Goal: Task Accomplishment & Management: Complete application form

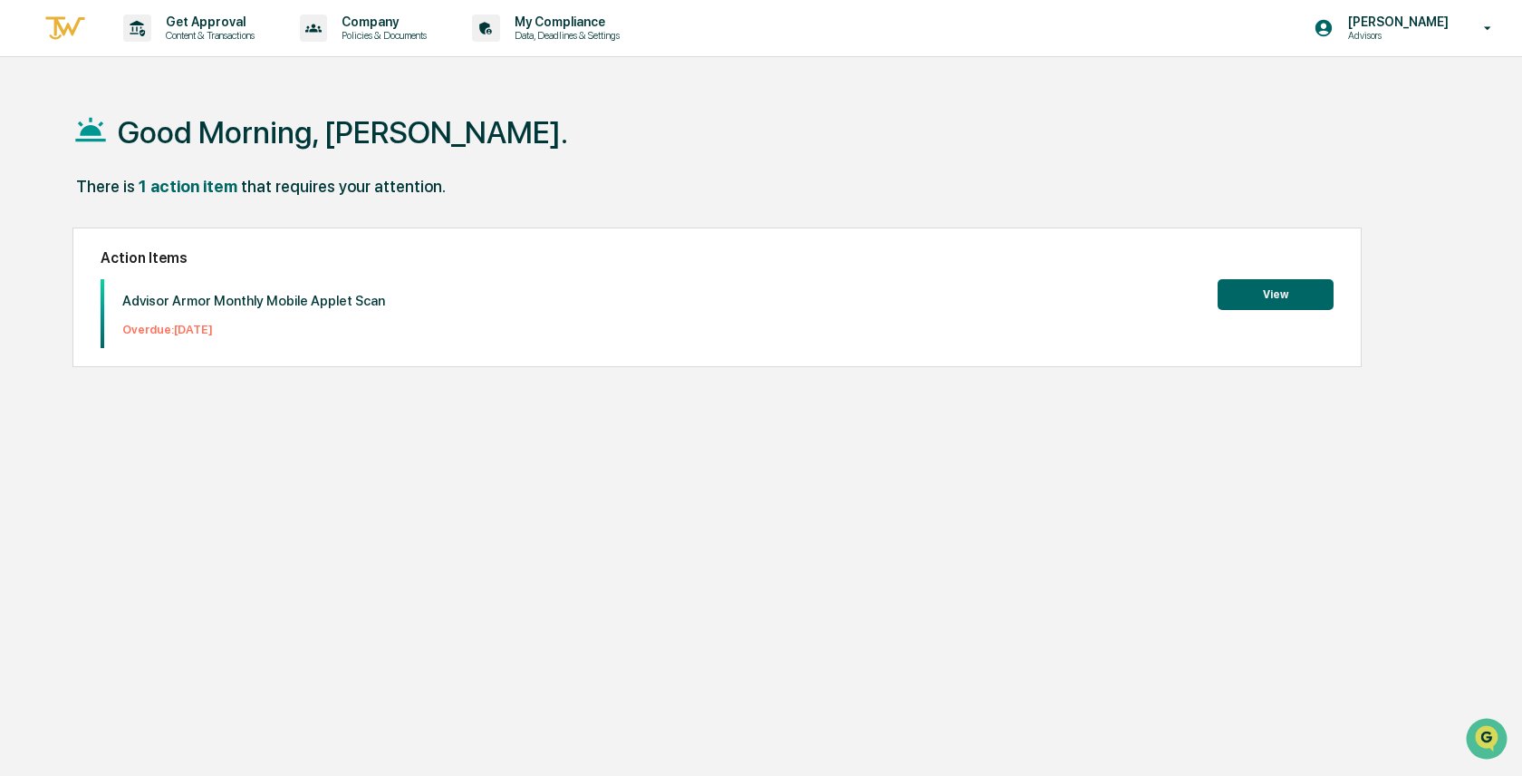
click at [1276, 312] on div "Advisor Armor Monthly Mobile Applet Scan Overdue: [DATE] View" at bounding box center [717, 313] width 1233 height 69
click at [1278, 292] on button "View" at bounding box center [1276, 294] width 116 height 31
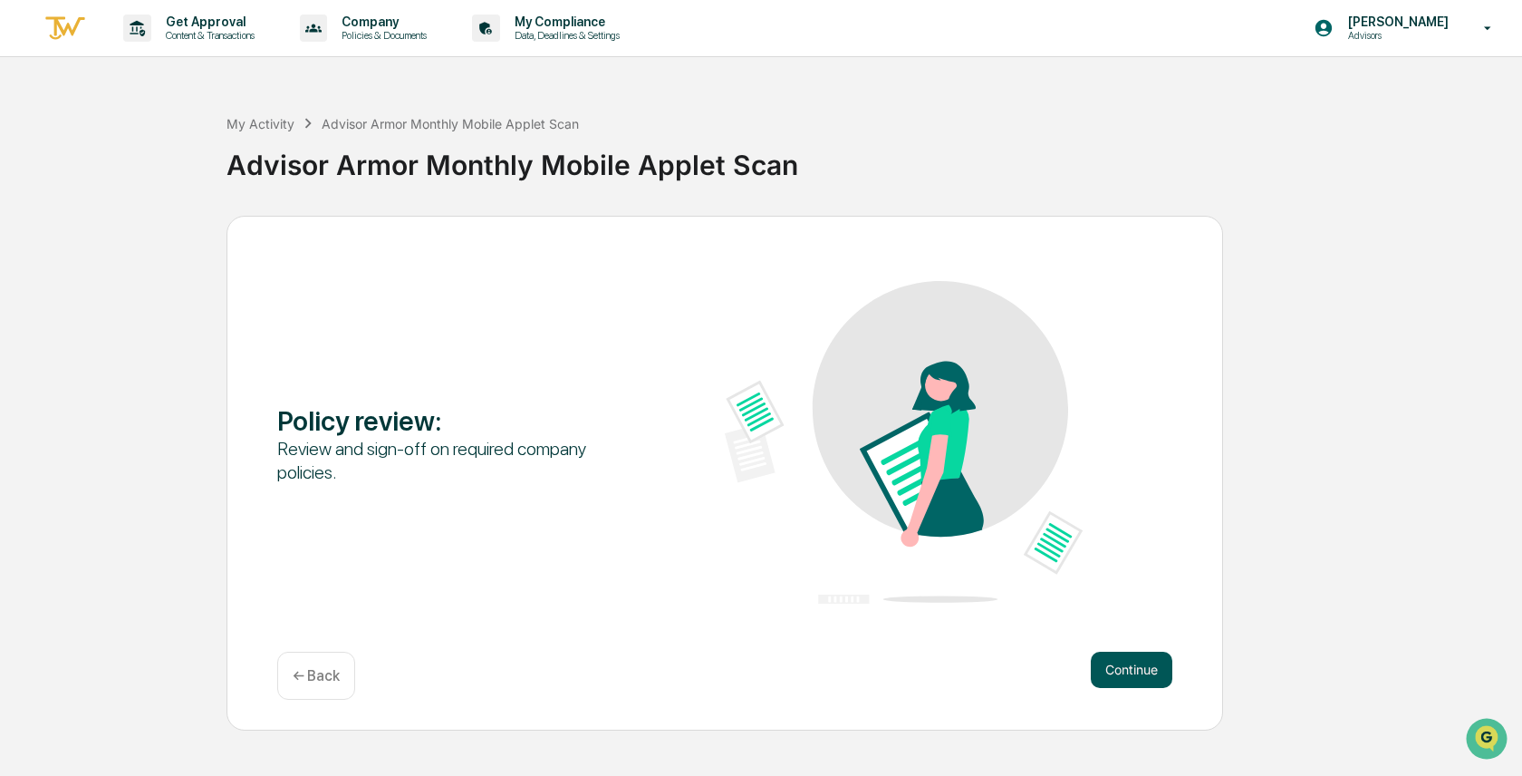
click at [1130, 670] on button "Continue" at bounding box center [1132, 669] width 82 height 36
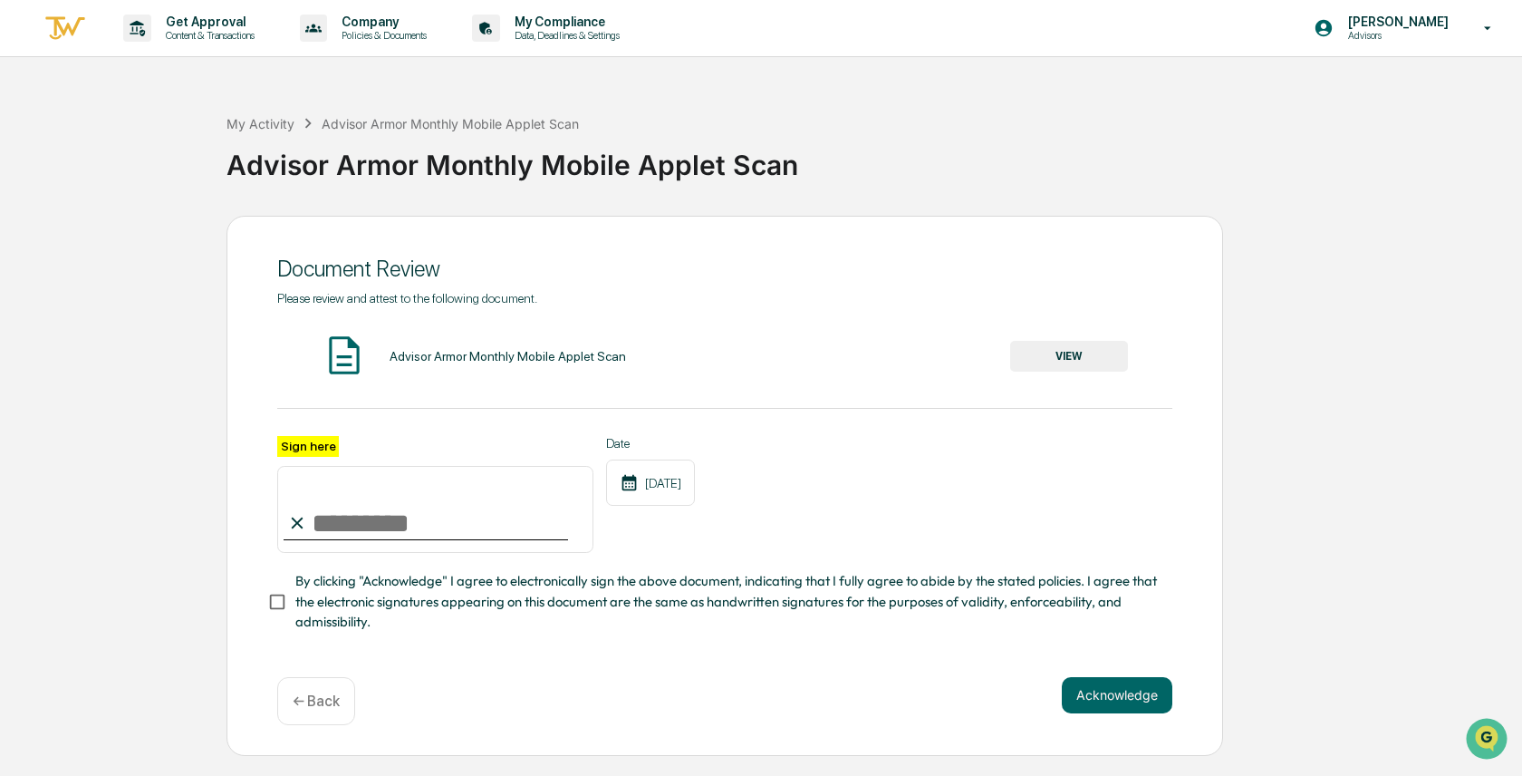
click at [415, 521] on input "Sign here" at bounding box center [435, 509] width 316 height 87
type input "**********"
click at [1102, 690] on button "Acknowledge" at bounding box center [1117, 695] width 111 height 36
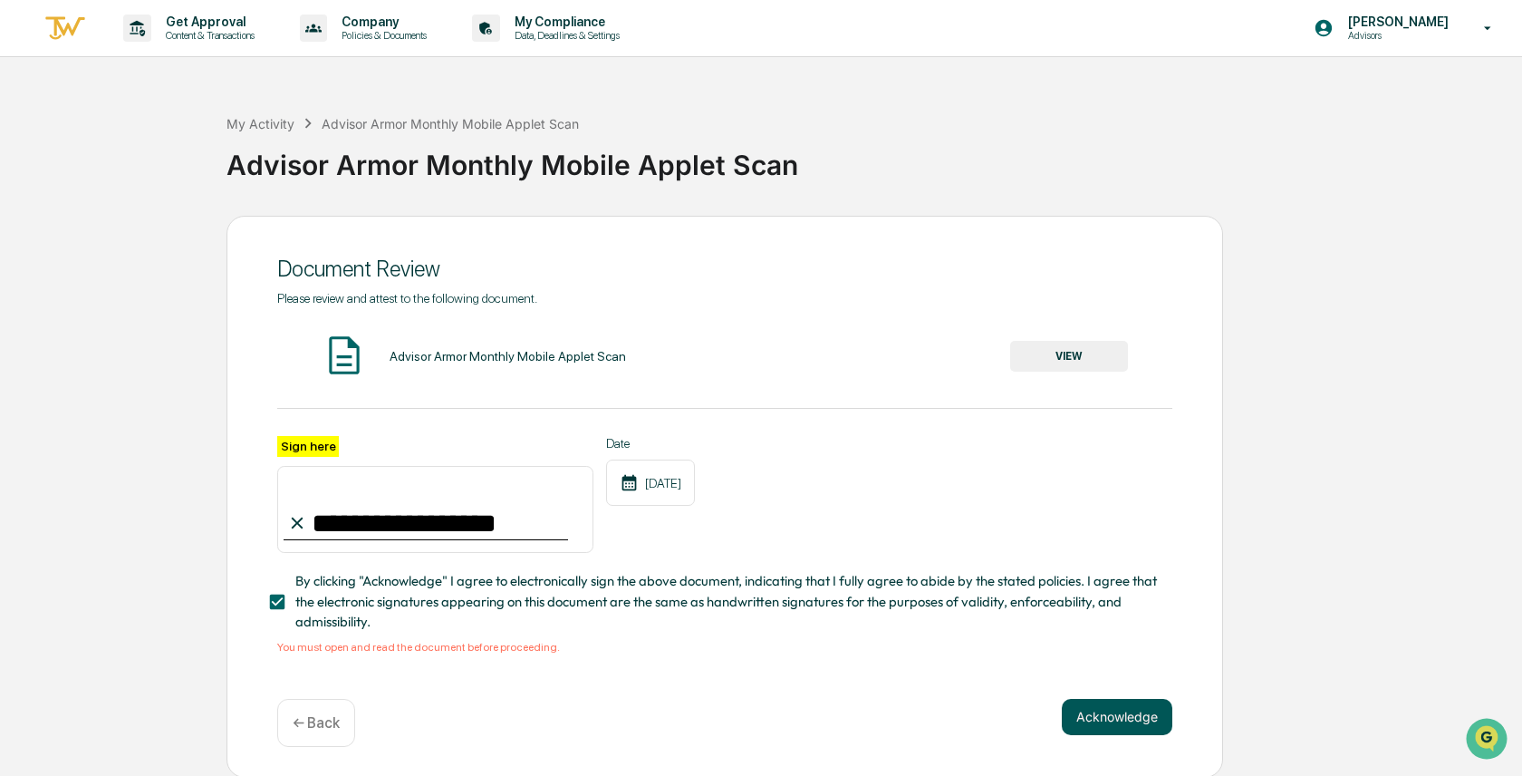
click at [1103, 709] on button "Acknowledge" at bounding box center [1117, 717] width 111 height 36
click at [377, 356] on div "Advisor Armor Monthly Mobile Applet Scan VIEW" at bounding box center [724, 357] width 895 height 48
click at [363, 359] on img at bounding box center [344, 355] width 45 height 45
click at [348, 359] on img at bounding box center [344, 355] width 45 height 45
click at [1104, 710] on button "Acknowledge" at bounding box center [1117, 717] width 111 height 36
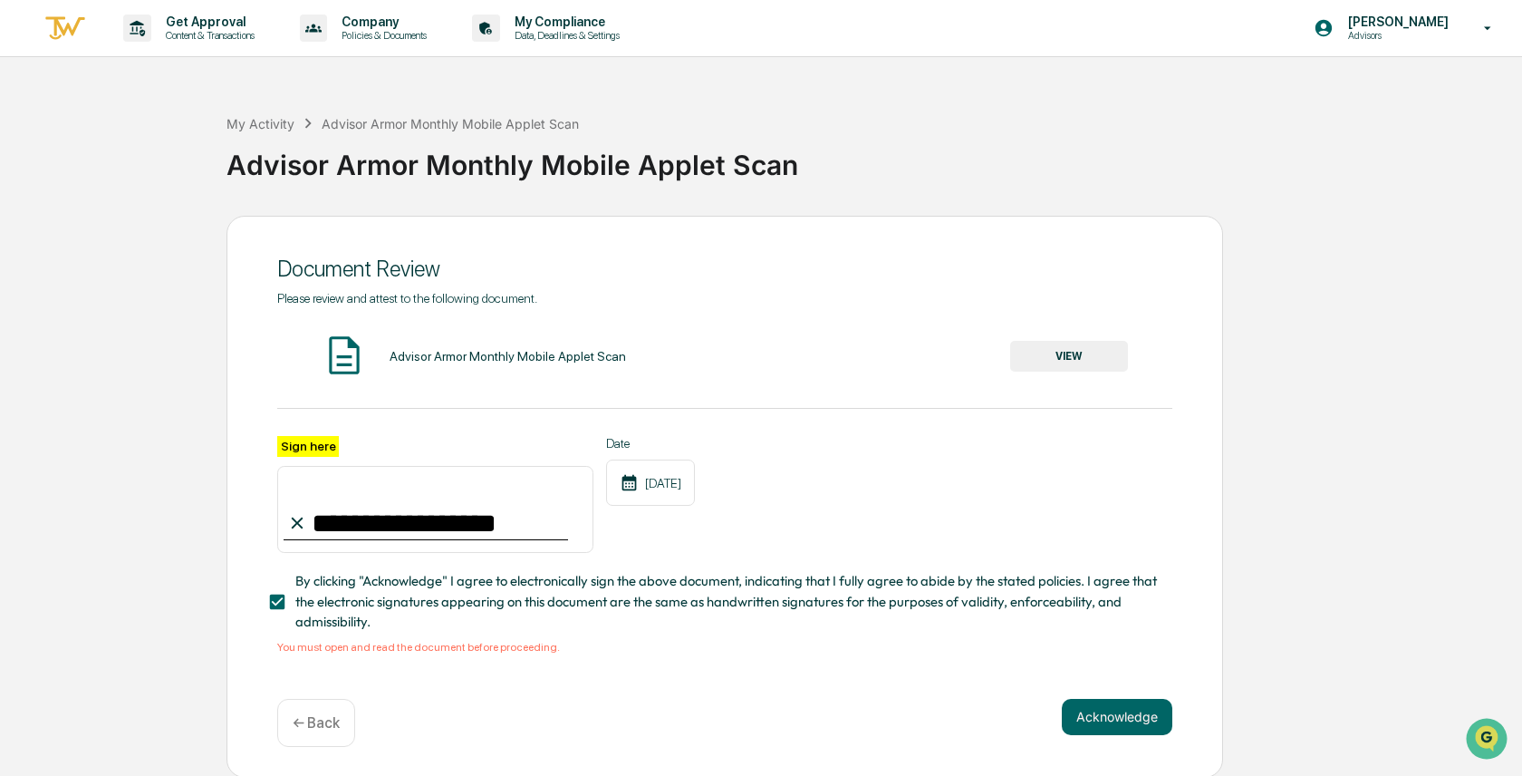
click at [333, 354] on img at bounding box center [344, 355] width 45 height 45
click at [413, 455] on div "**********" at bounding box center [435, 495] width 316 height 118
click at [337, 352] on img at bounding box center [344, 355] width 45 height 45
click at [448, 354] on div "Advisor Armor Monthly Mobile Applet Scan" at bounding box center [508, 356] width 236 height 14
click at [1076, 359] on button "VIEW" at bounding box center [1069, 356] width 118 height 31
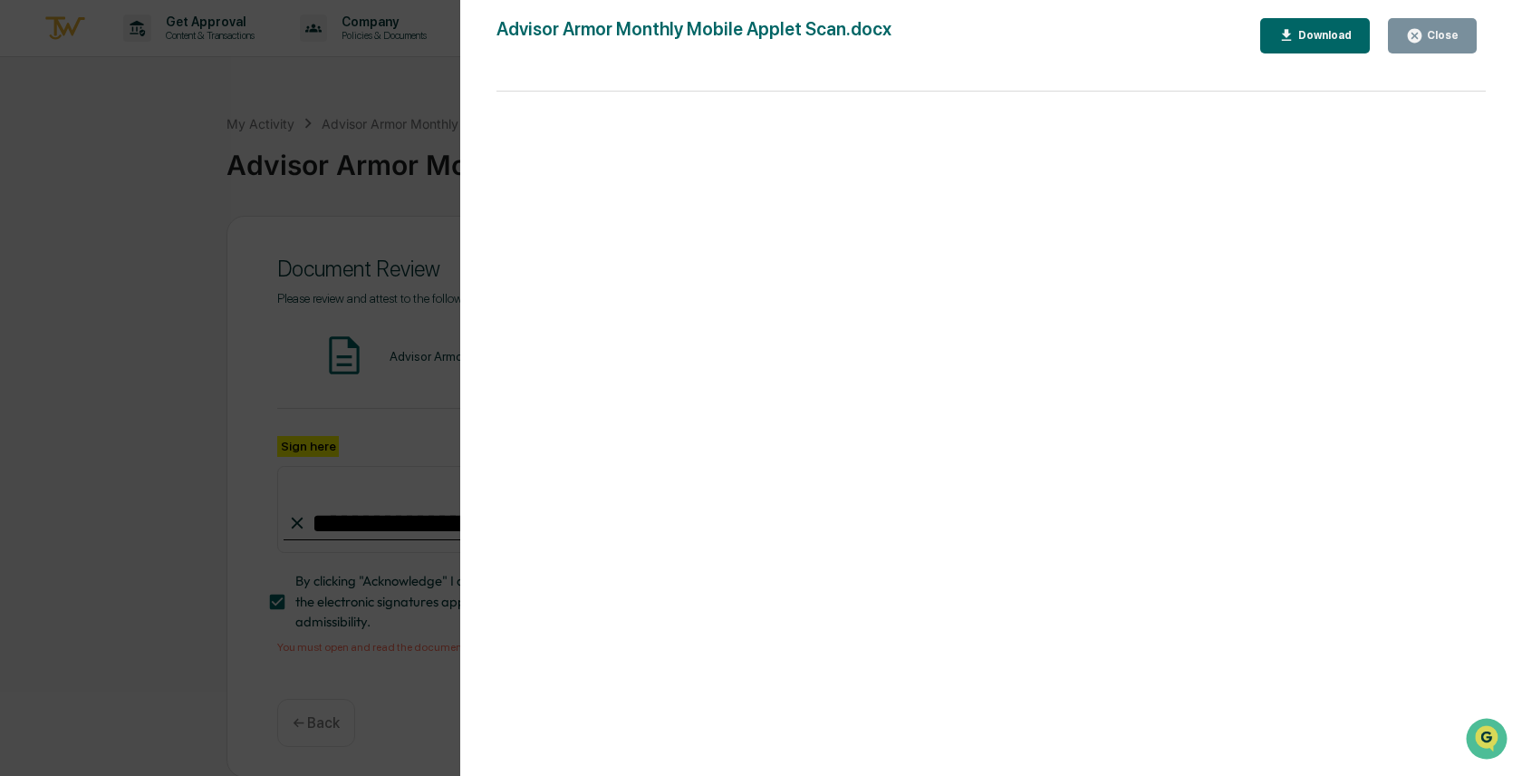
click at [200, 194] on div "Version History [DATE] 09:21 PM [PERSON_NAME] Advisor Armor Monthly Mobile Appl…" at bounding box center [761, 388] width 1522 height 776
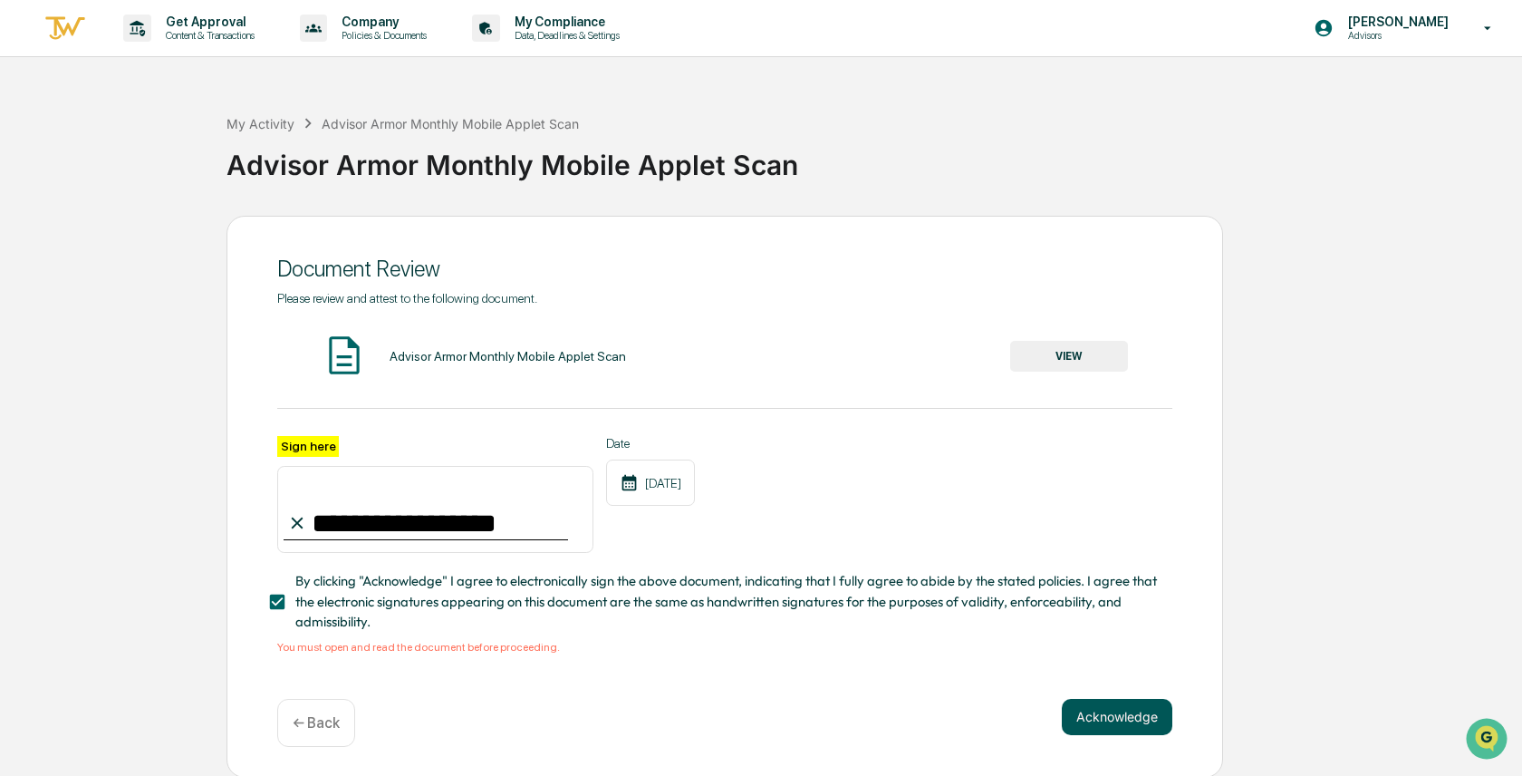
click at [1121, 714] on button "Acknowledge" at bounding box center [1117, 717] width 111 height 36
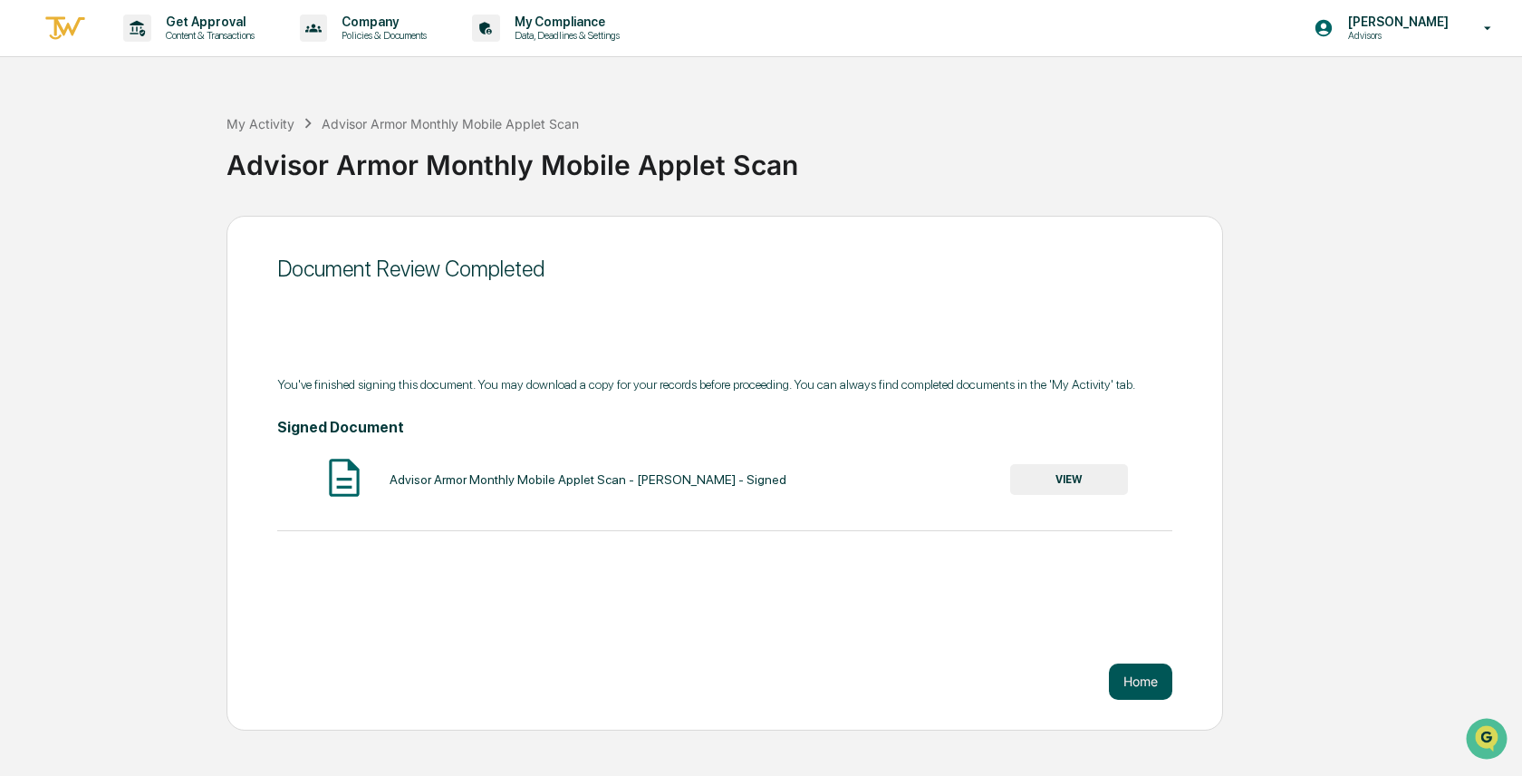
click at [1144, 683] on button "Home" at bounding box center [1140, 681] width 63 height 36
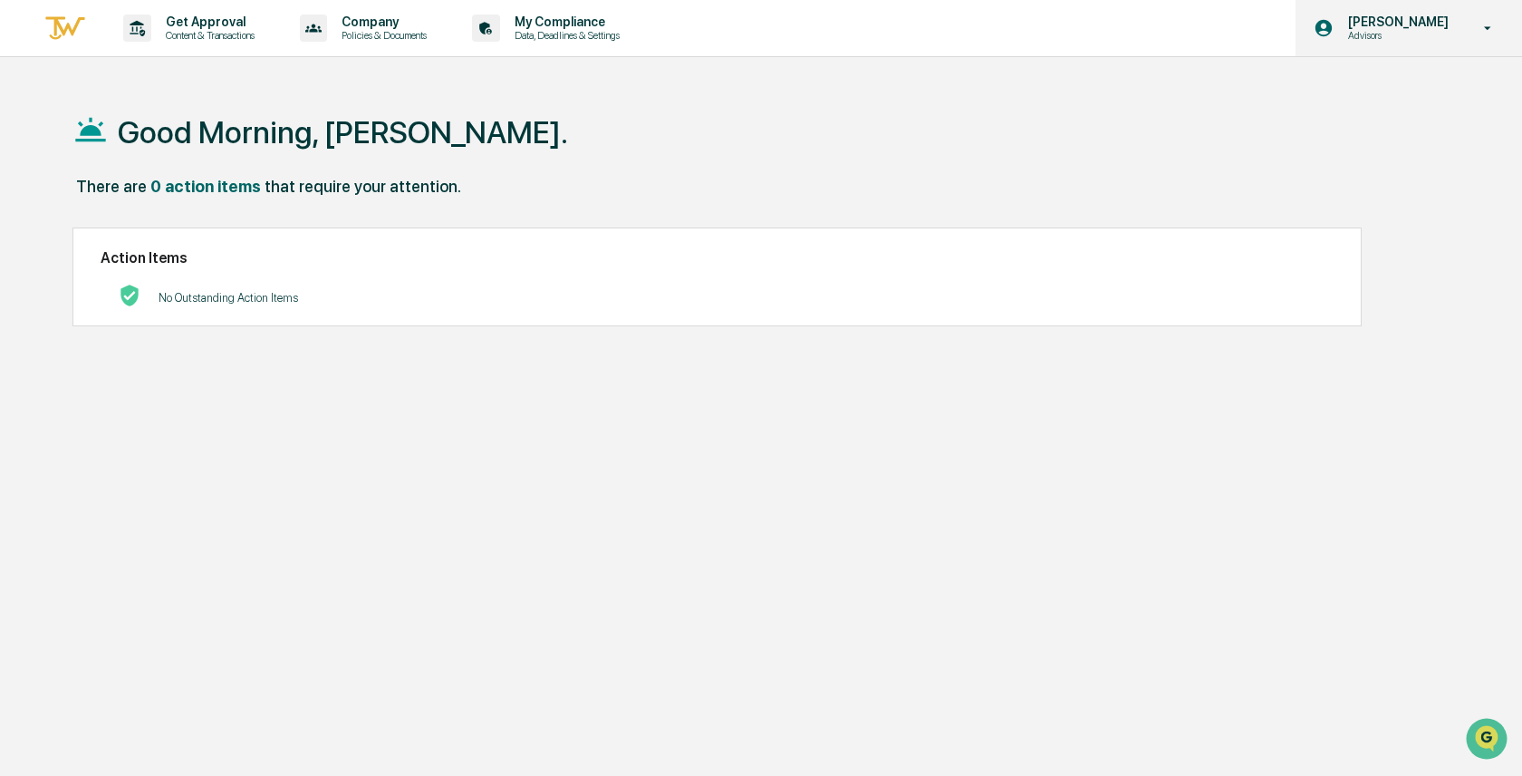
click at [1496, 34] on icon at bounding box center [1488, 28] width 32 height 17
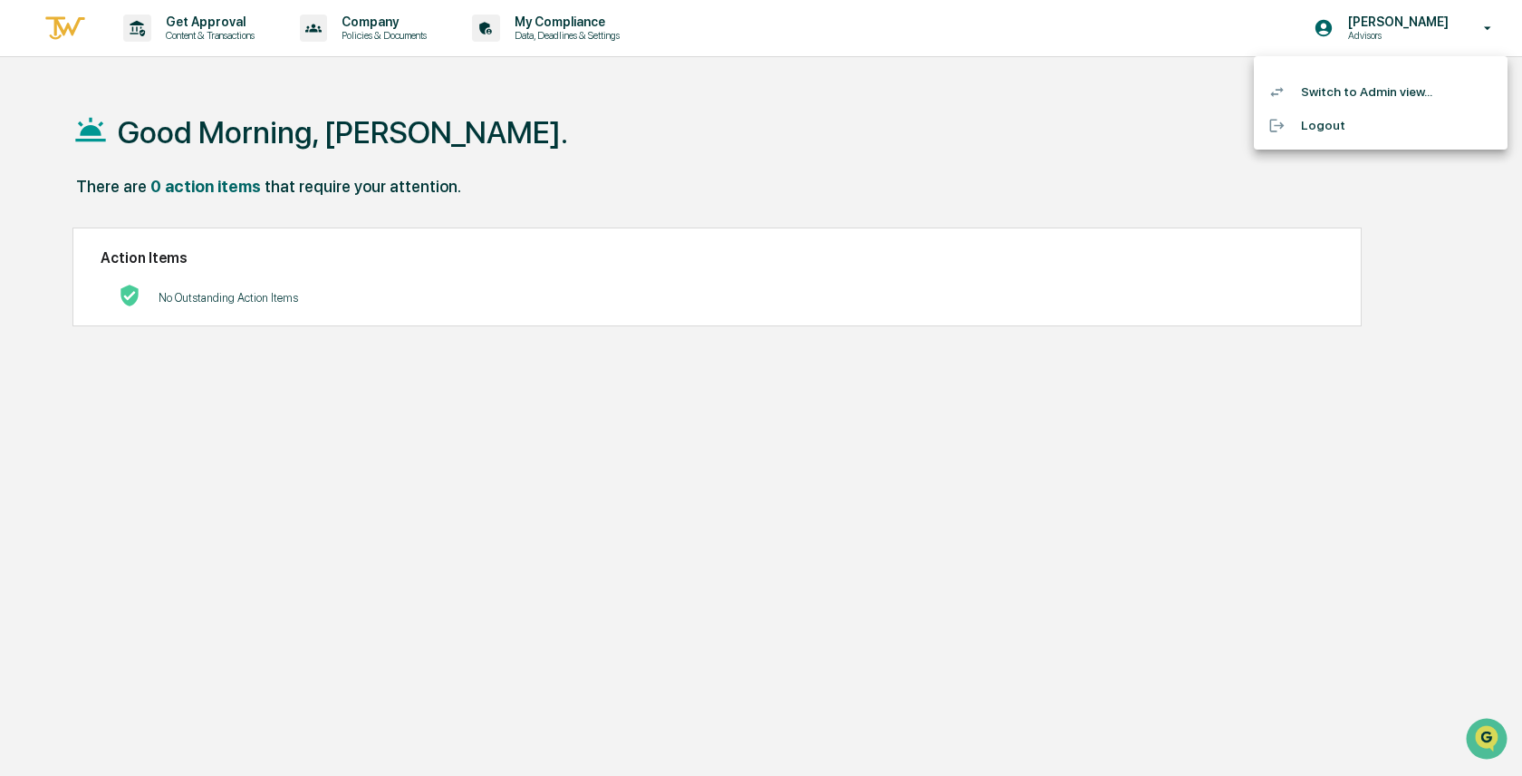
click at [1414, 90] on li "Switch to Admin view..." at bounding box center [1381, 92] width 254 height 34
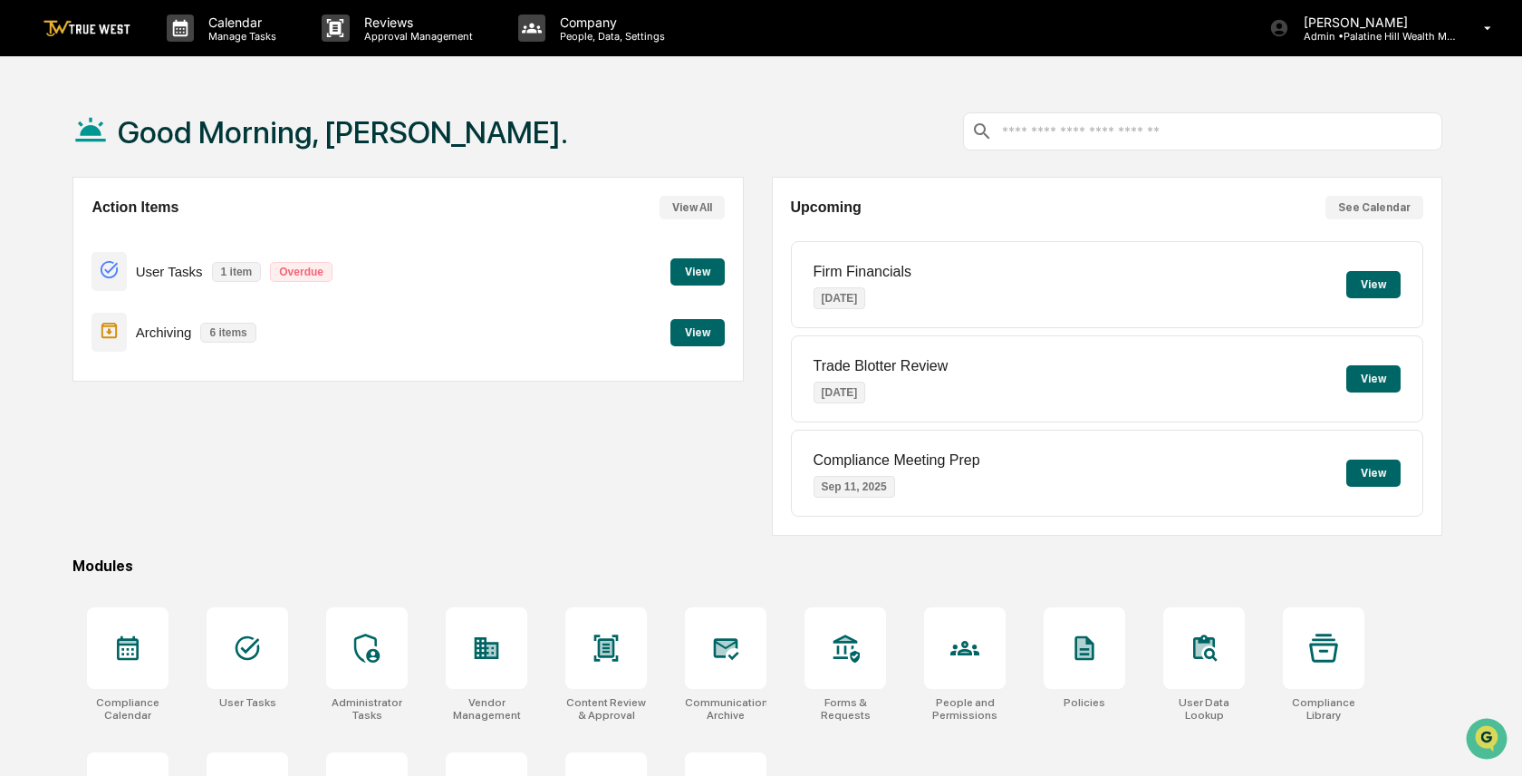
click at [1372, 288] on button "View" at bounding box center [1373, 284] width 54 height 27
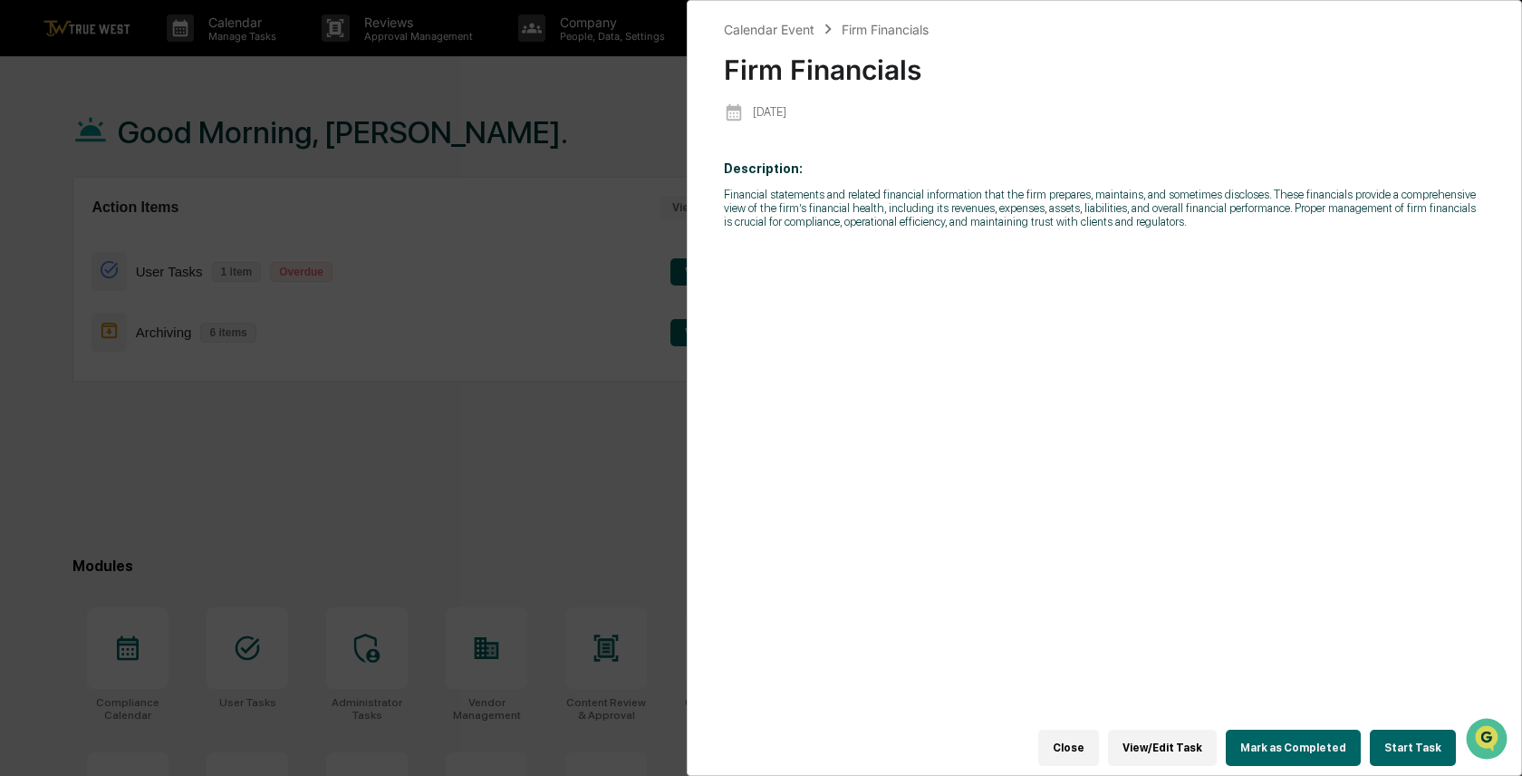
click at [1281, 750] on button "Mark as Completed" at bounding box center [1293, 747] width 135 height 36
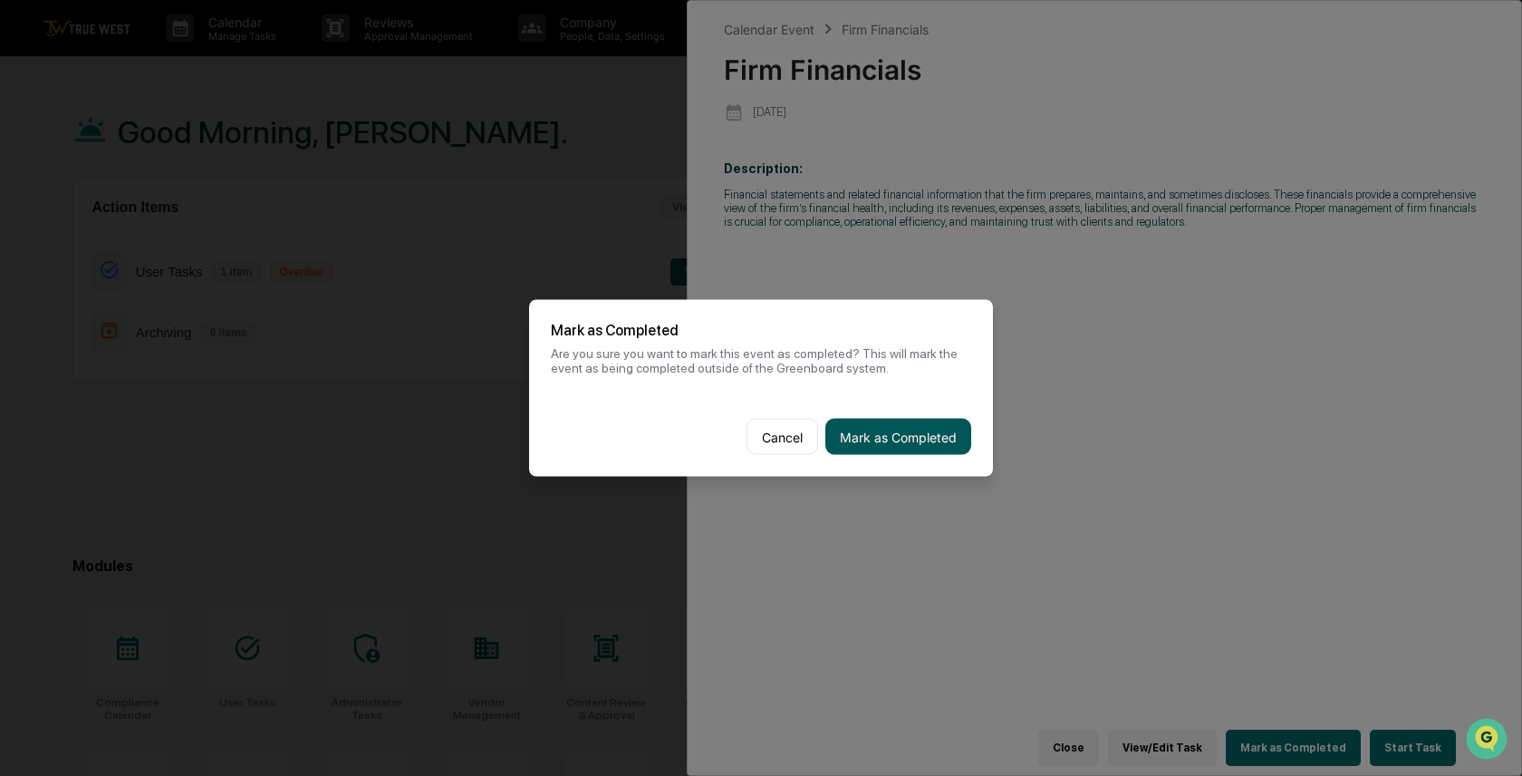
click at [915, 432] on button "Mark as Completed" at bounding box center [898, 437] width 146 height 36
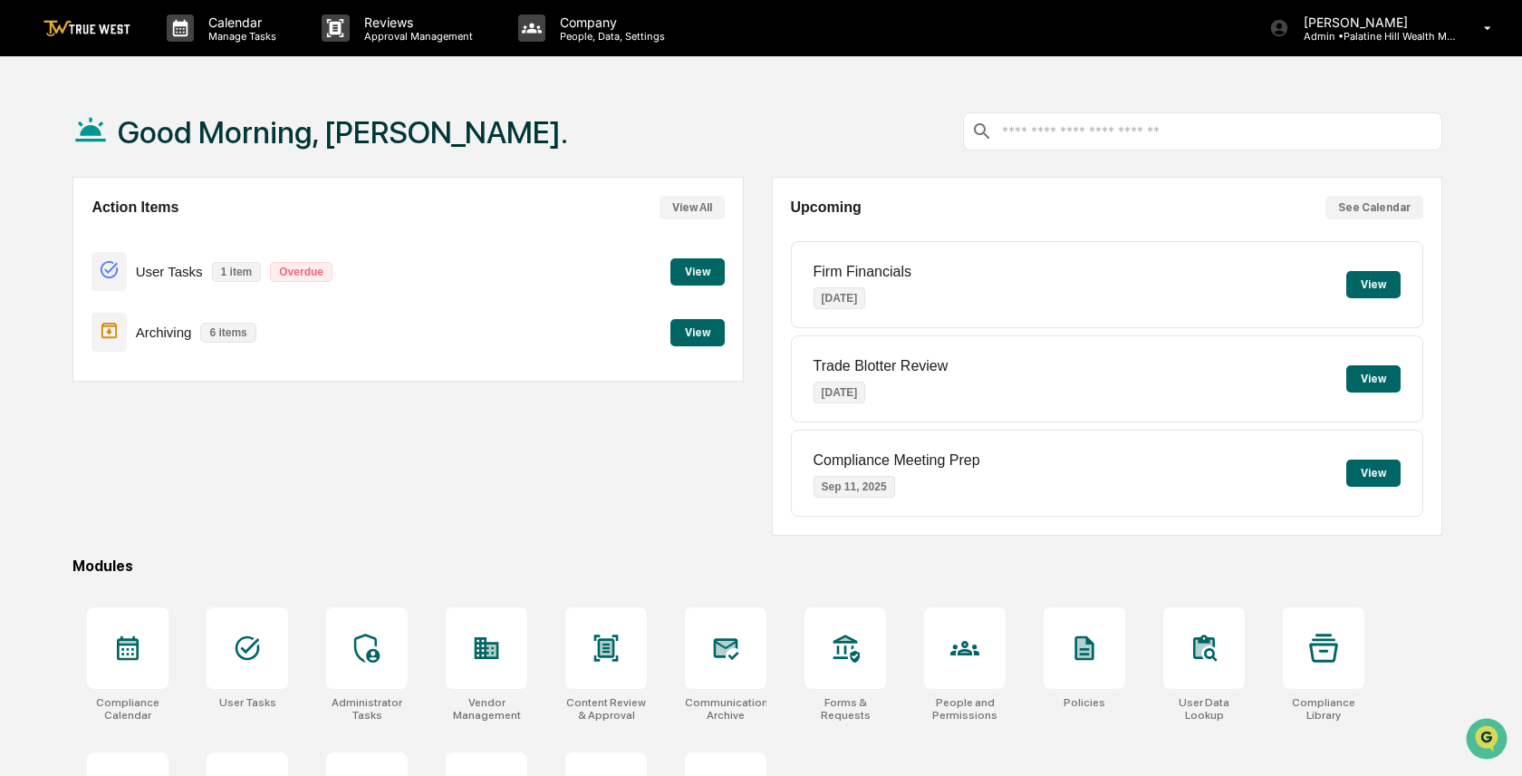
click at [1364, 285] on button "View" at bounding box center [1373, 284] width 54 height 27
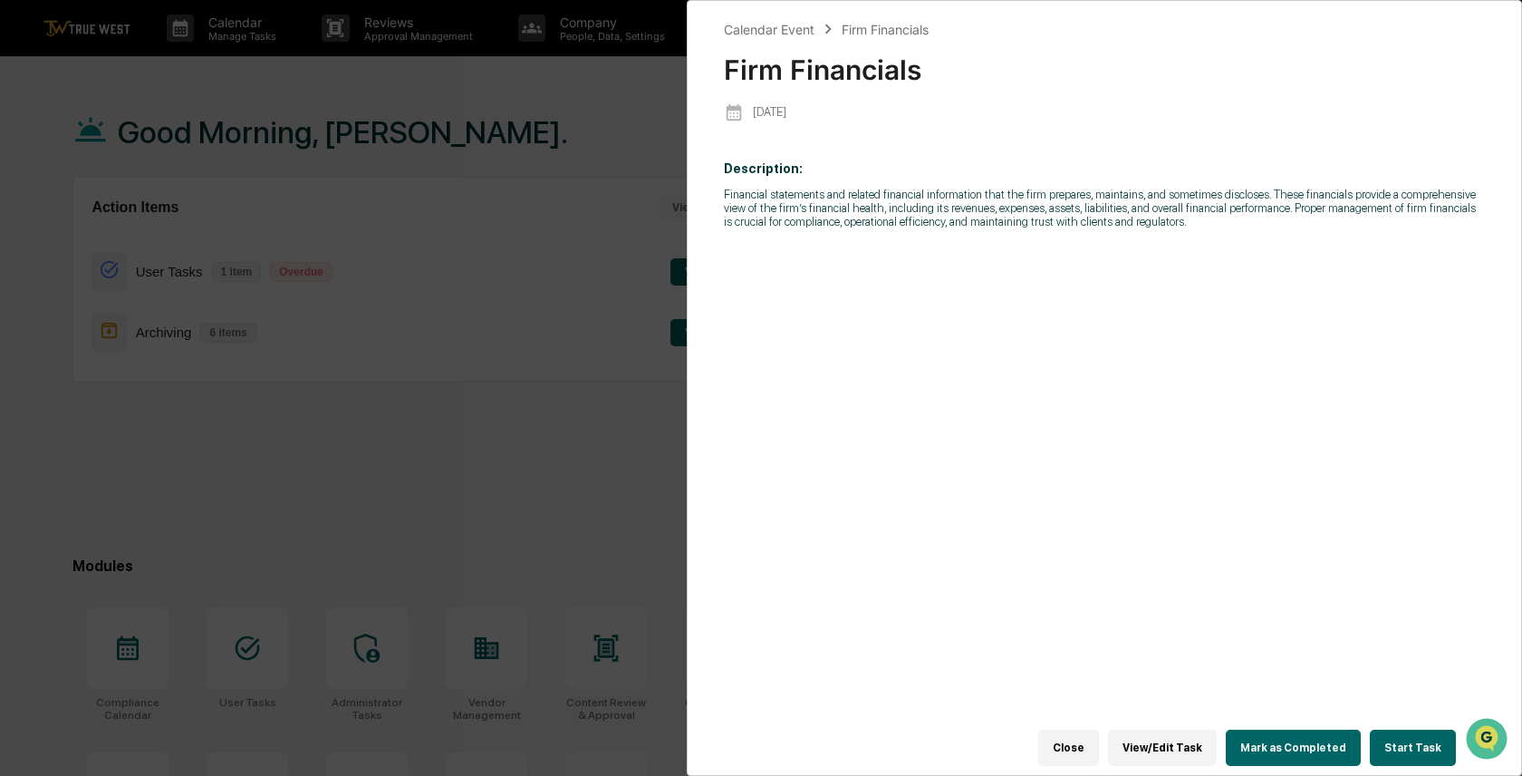
click at [1423, 754] on button "Start Task" at bounding box center [1413, 747] width 86 height 36
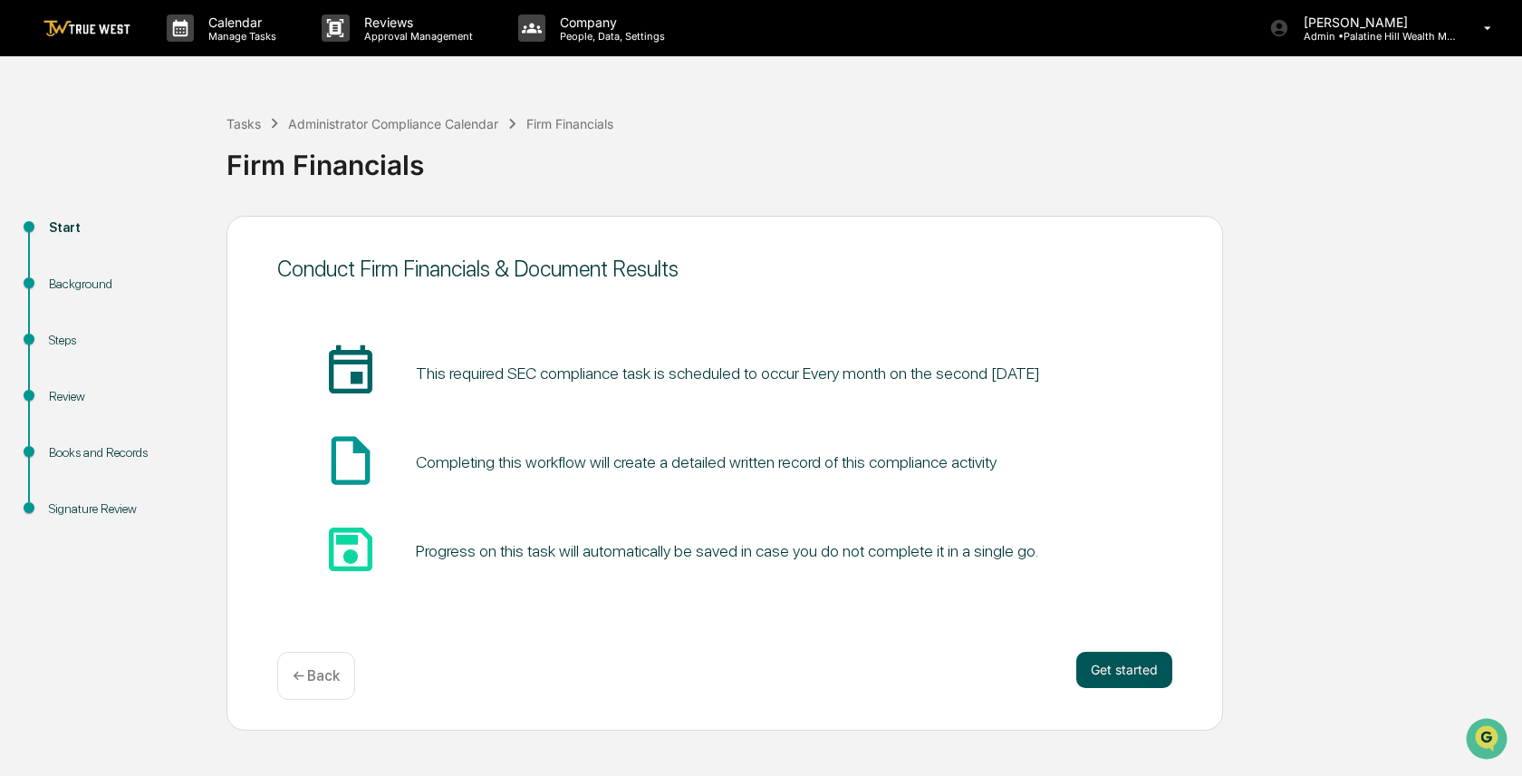
click at [1121, 675] on button "Get started" at bounding box center [1124, 669] width 96 height 36
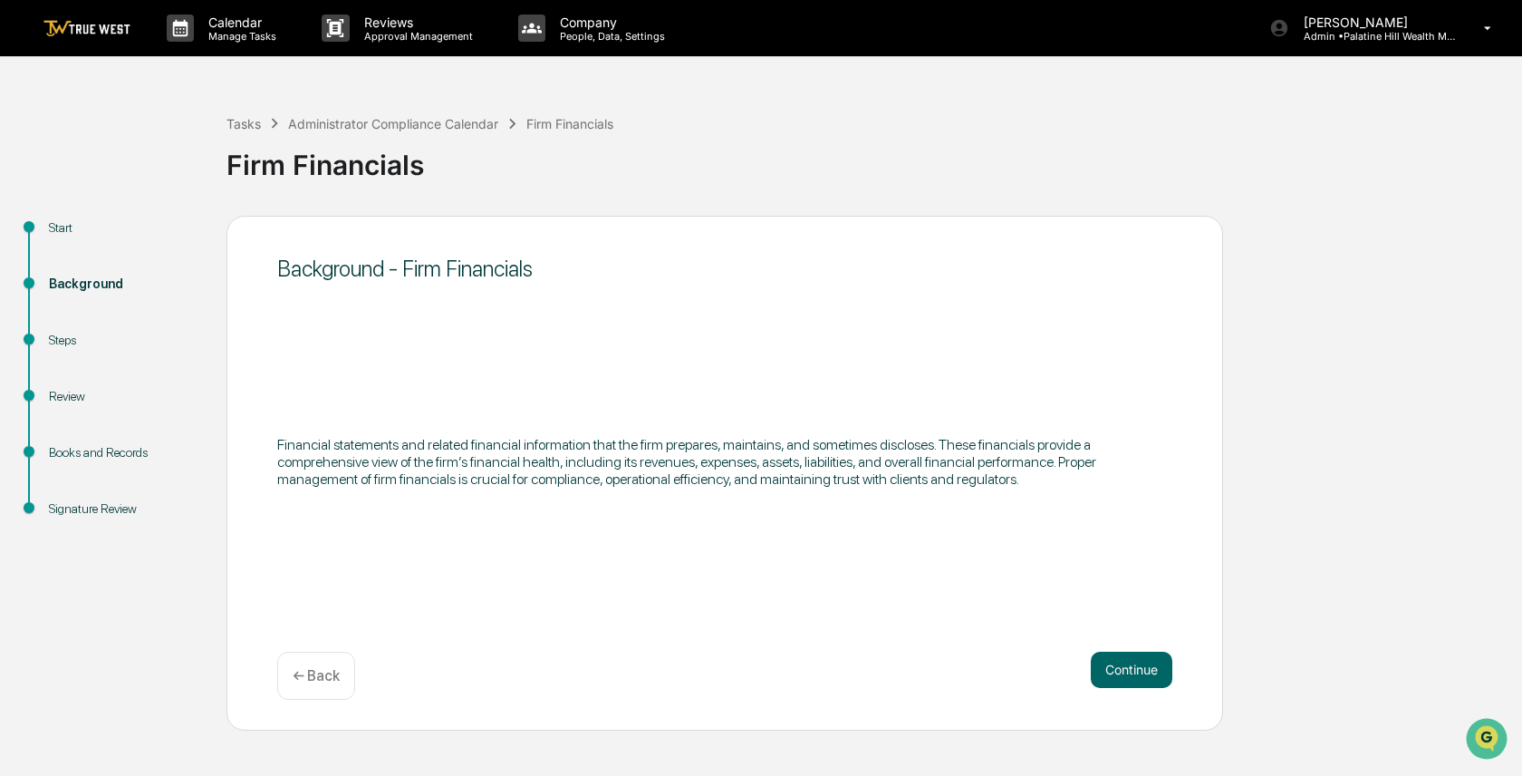
click at [1121, 675] on button "Continue" at bounding box center [1132, 669] width 82 height 36
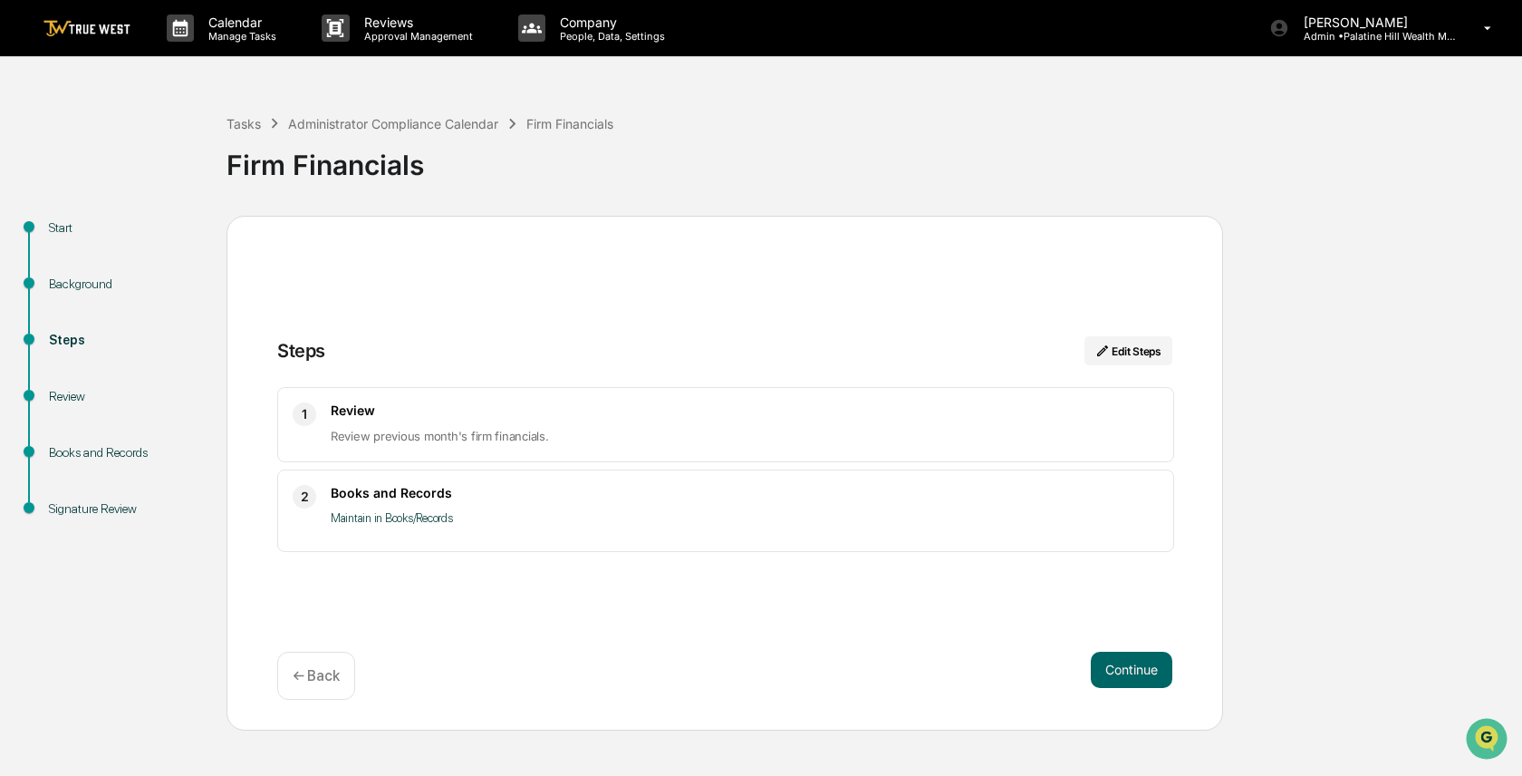
click at [1121, 675] on button "Continue" at bounding box center [1132, 669] width 82 height 36
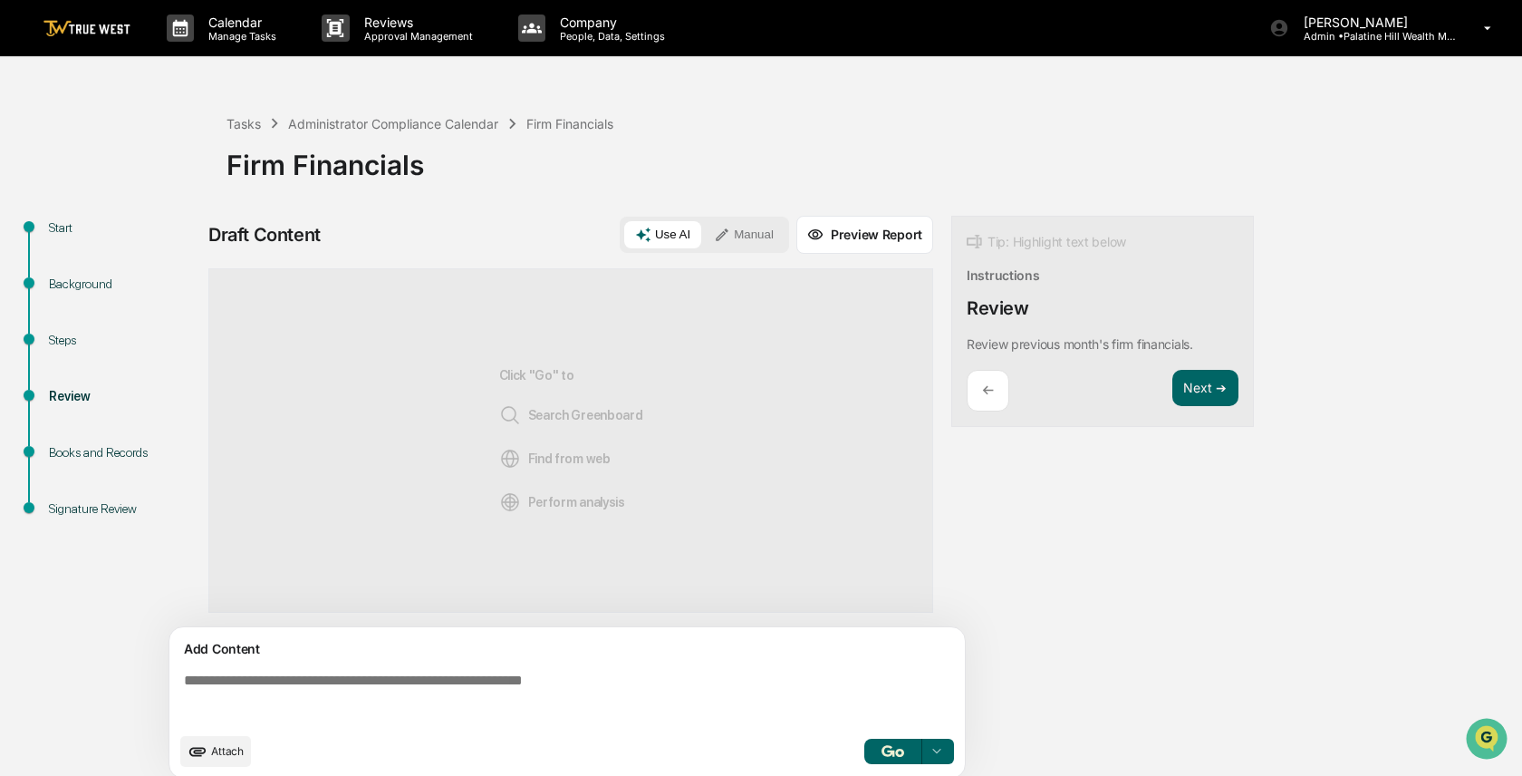
click at [844, 241] on button "Preview Report" at bounding box center [864, 235] width 137 height 38
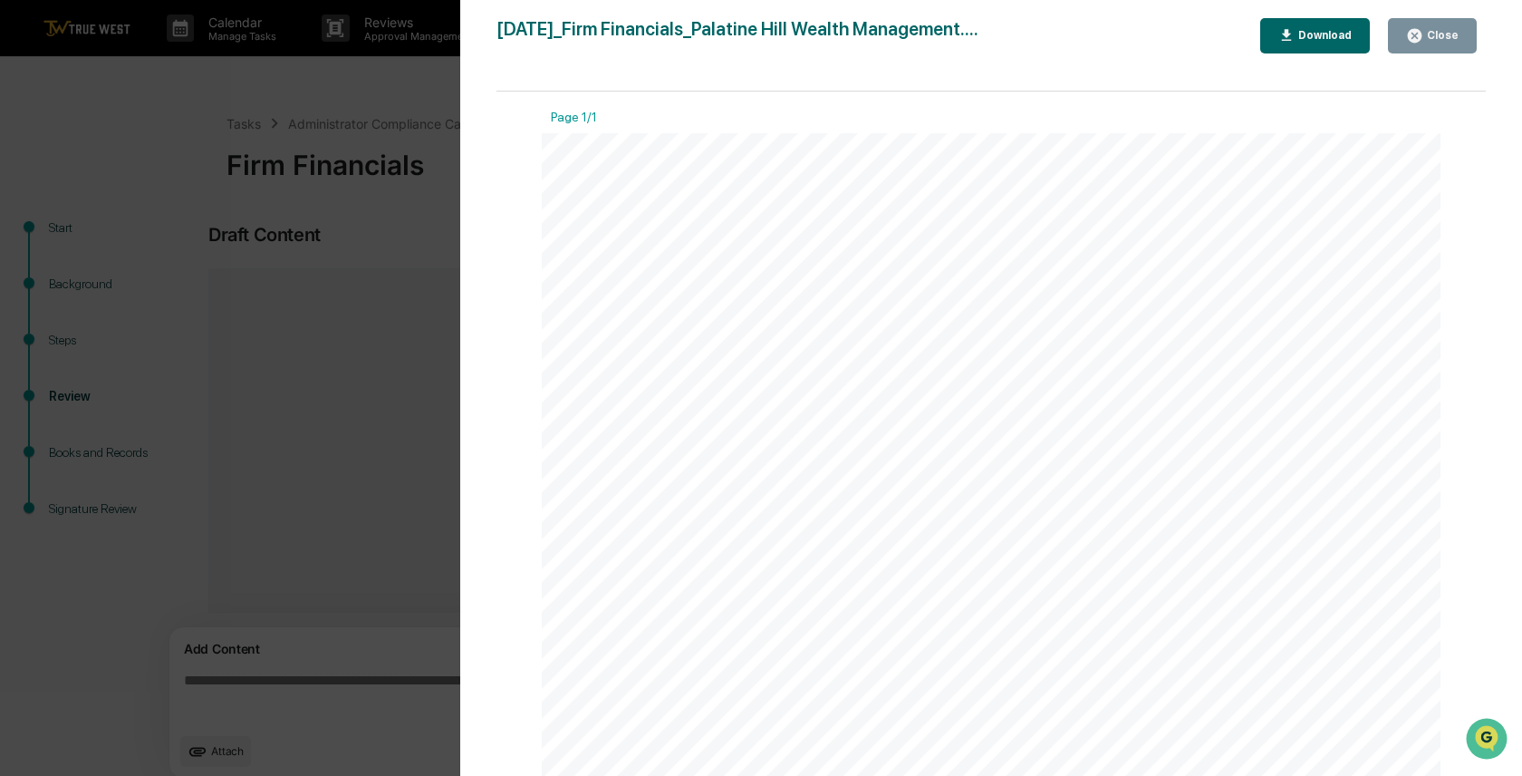
click at [460, 309] on div "Version History [DATE] 02:39 PM [PERSON_NAME] [DATE]_Firm Financials_Palatine H…" at bounding box center [991, 406] width 1062 height 812
click at [420, 317] on div "Version History [DATE] 02:39 PM [PERSON_NAME] [DATE]_Firm Financials_Palatine H…" at bounding box center [761, 388] width 1522 height 776
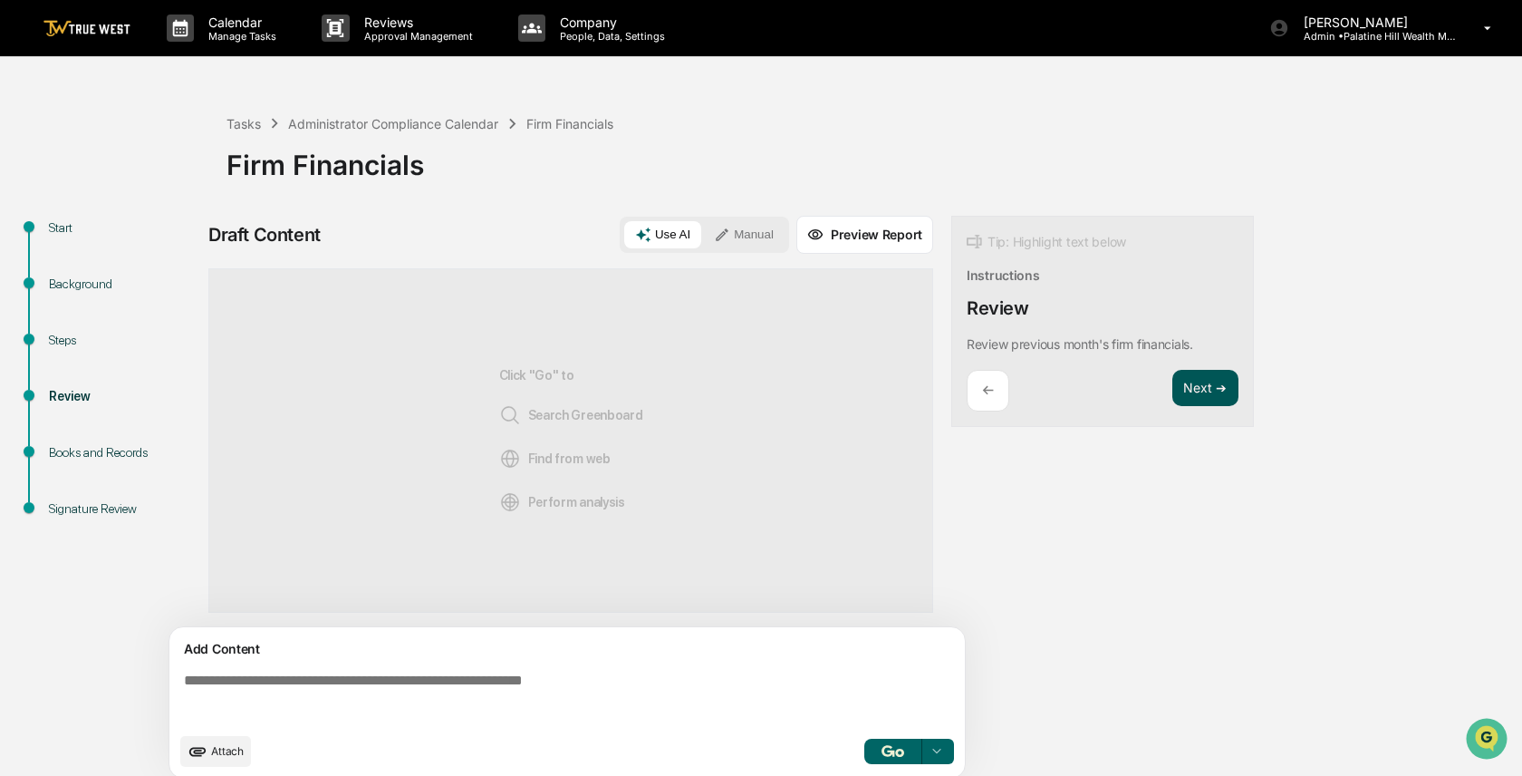
click at [1212, 387] on button "Next ➔" at bounding box center [1205, 388] width 66 height 37
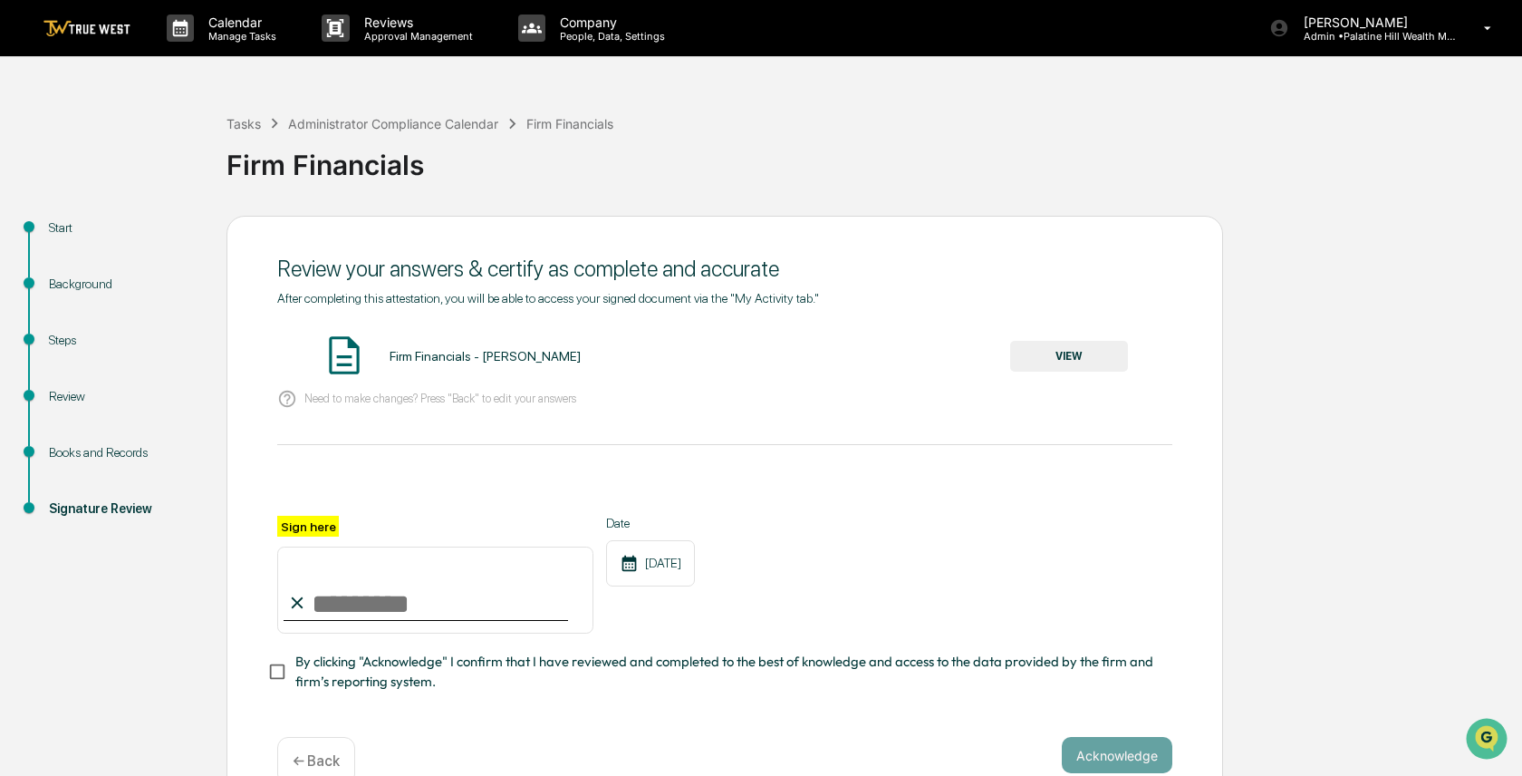
click at [359, 587] on input "Sign here" at bounding box center [435, 589] width 316 height 87
type input "**********"
click at [1057, 342] on button "VIEW" at bounding box center [1069, 356] width 118 height 31
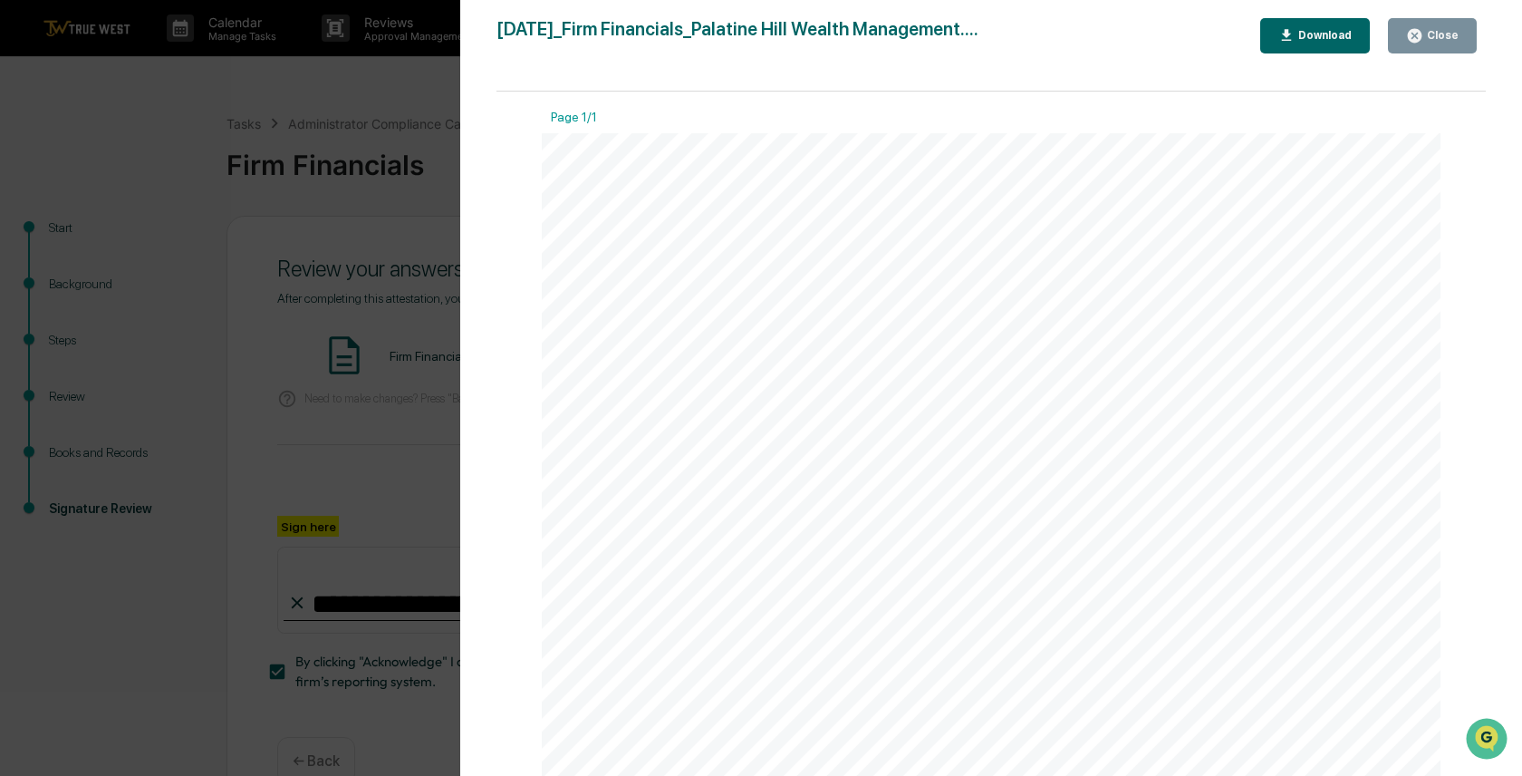
scroll to position [350, 0]
click at [331, 383] on div "Version History [DATE] 02:39 PM [PERSON_NAME] [DATE]_Firm Financials_Palatine H…" at bounding box center [761, 388] width 1522 height 776
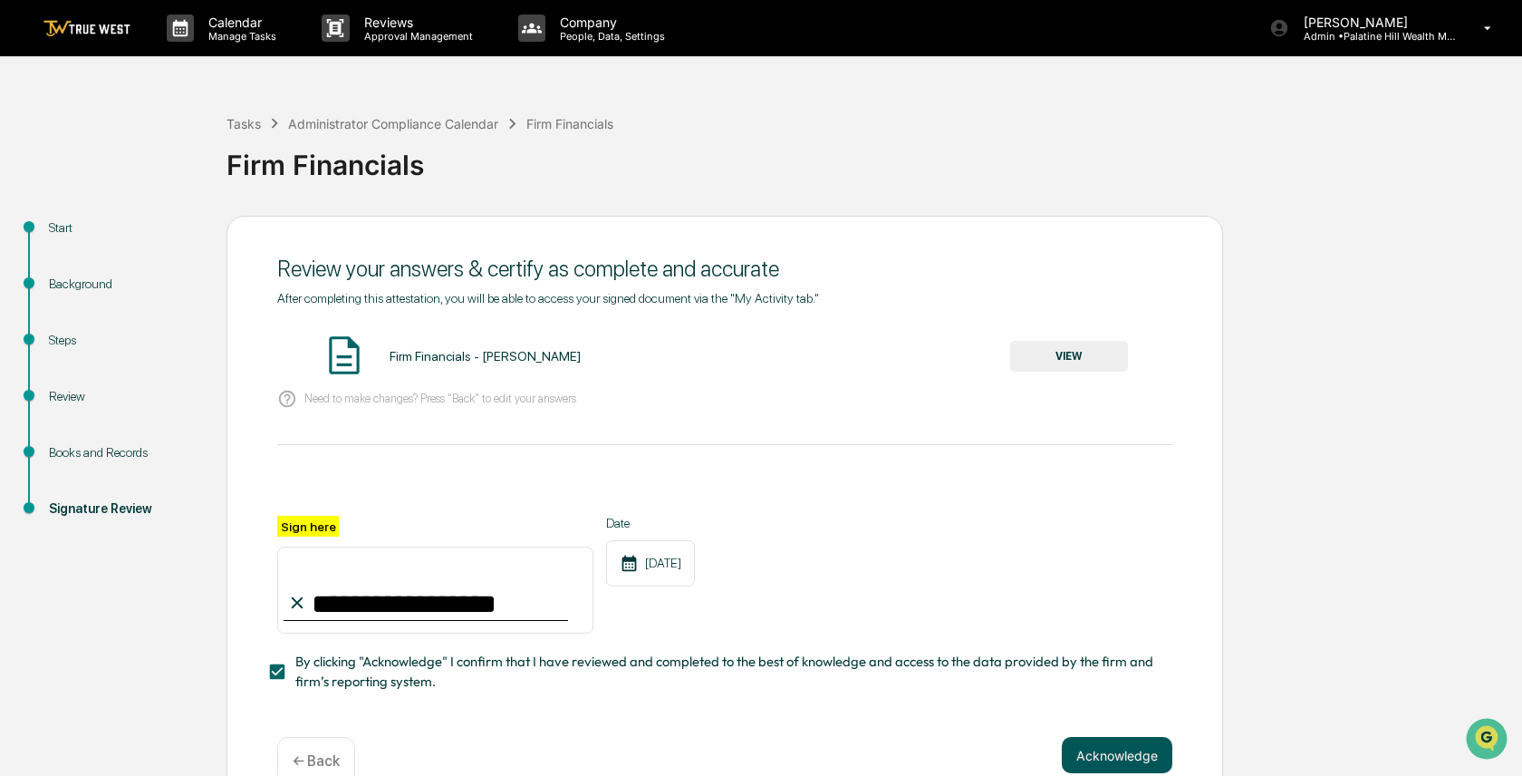
click at [1087, 753] on button "Acknowledge" at bounding box center [1117, 755] width 111 height 36
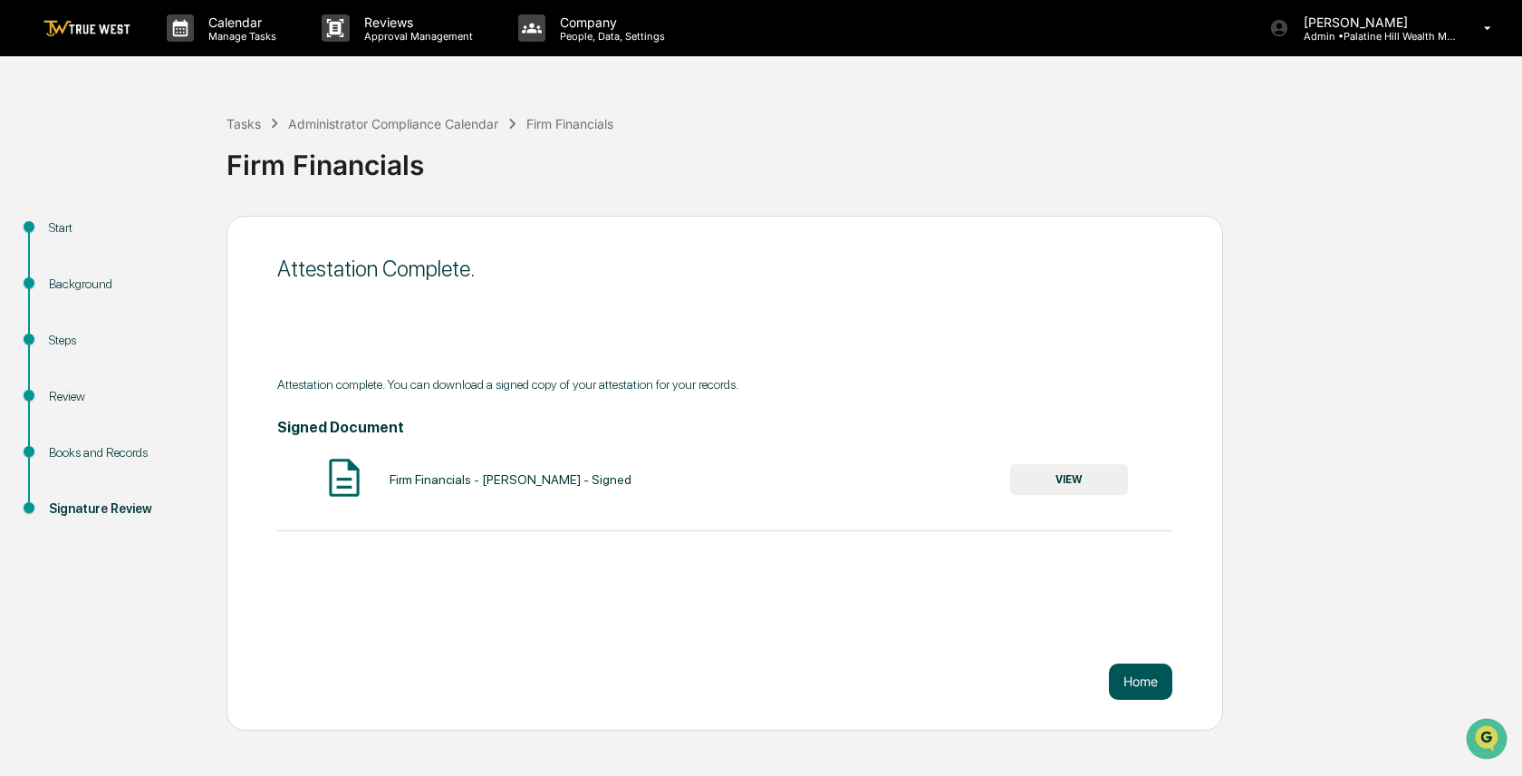
click at [1136, 680] on button "Home" at bounding box center [1140, 681] width 63 height 36
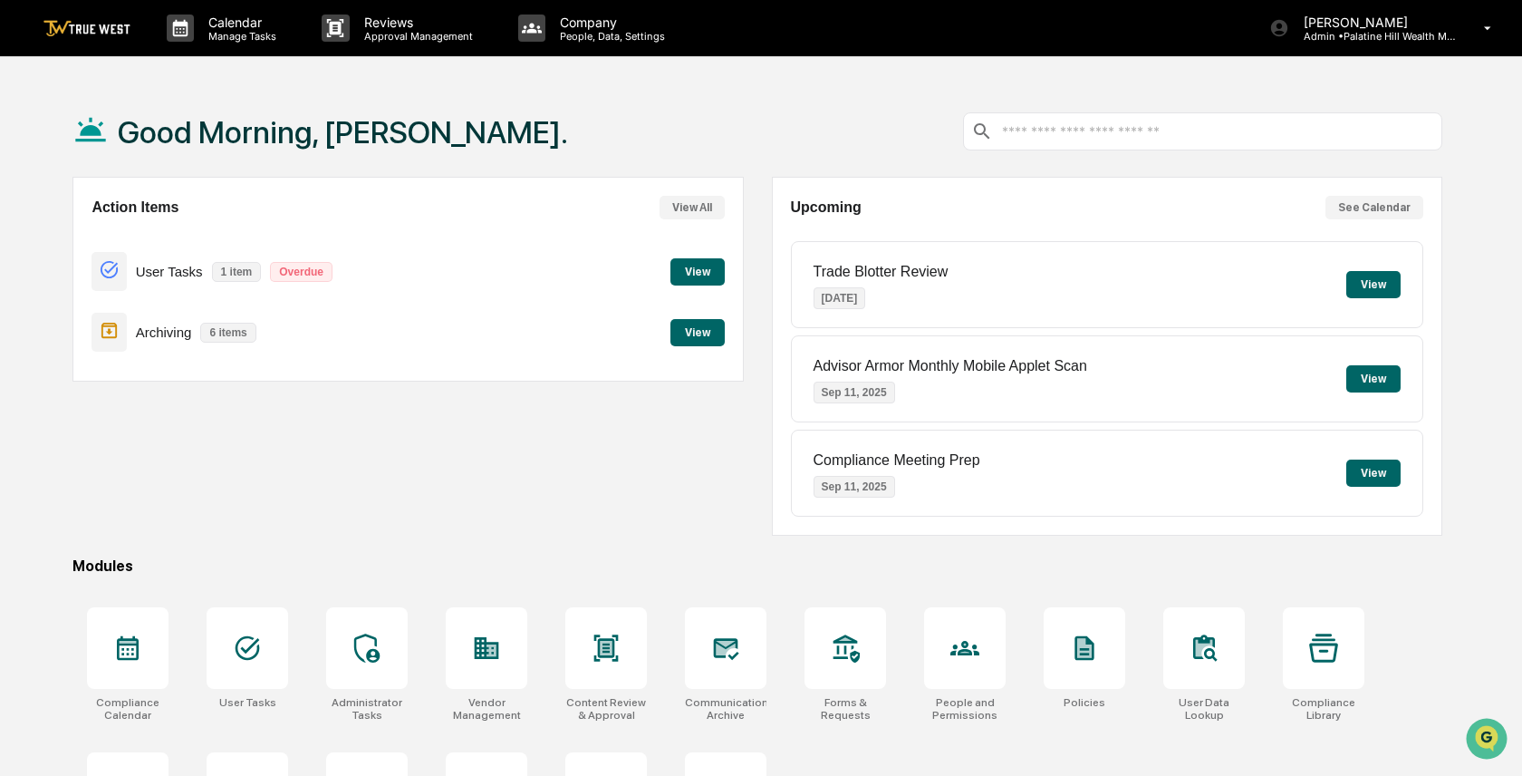
click at [1374, 382] on button "View" at bounding box center [1373, 378] width 54 height 27
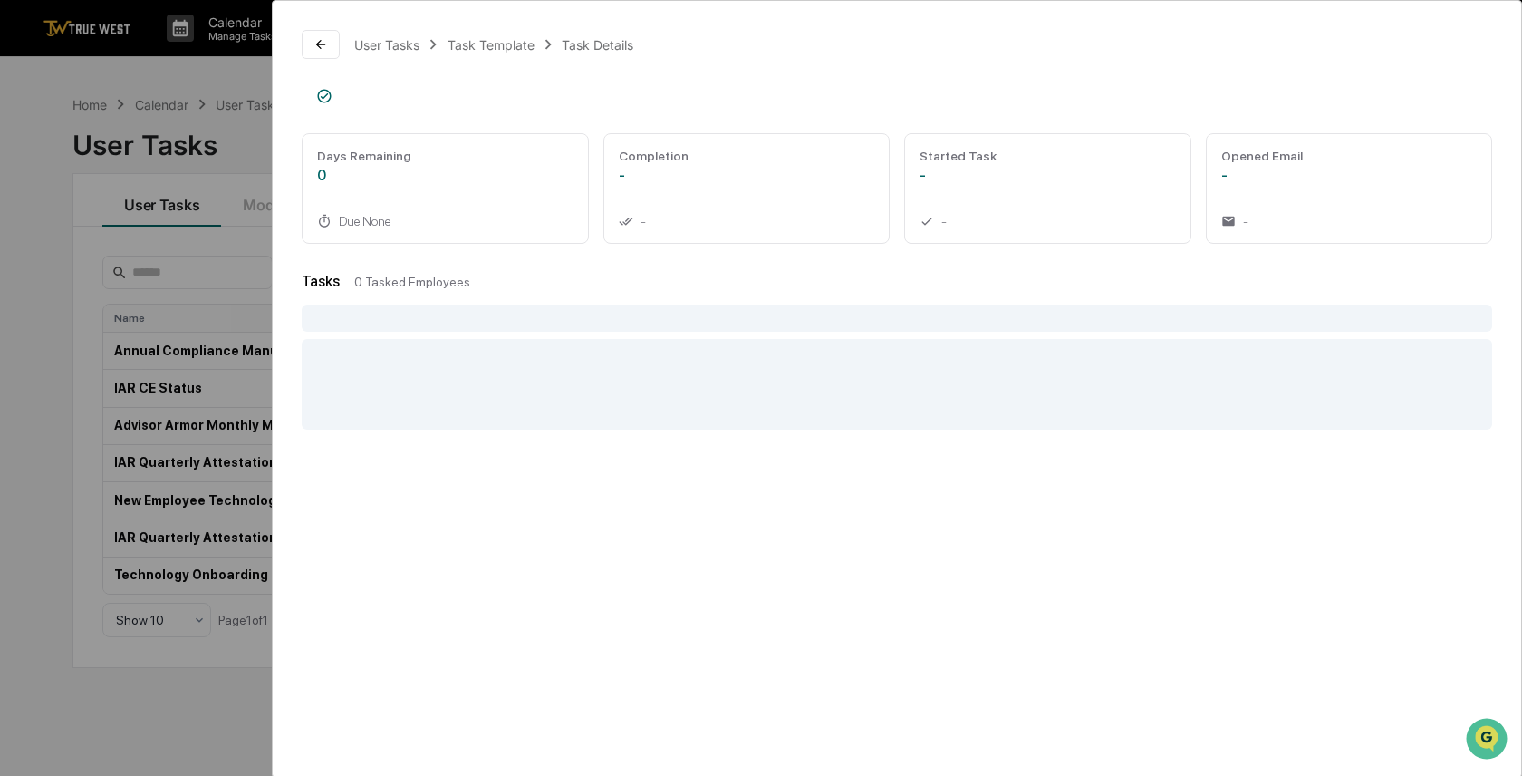
click at [121, 307] on div "User Tasks Task Template Task Details Days Remaining 0 Due None Completion - - …" at bounding box center [761, 388] width 1522 height 776
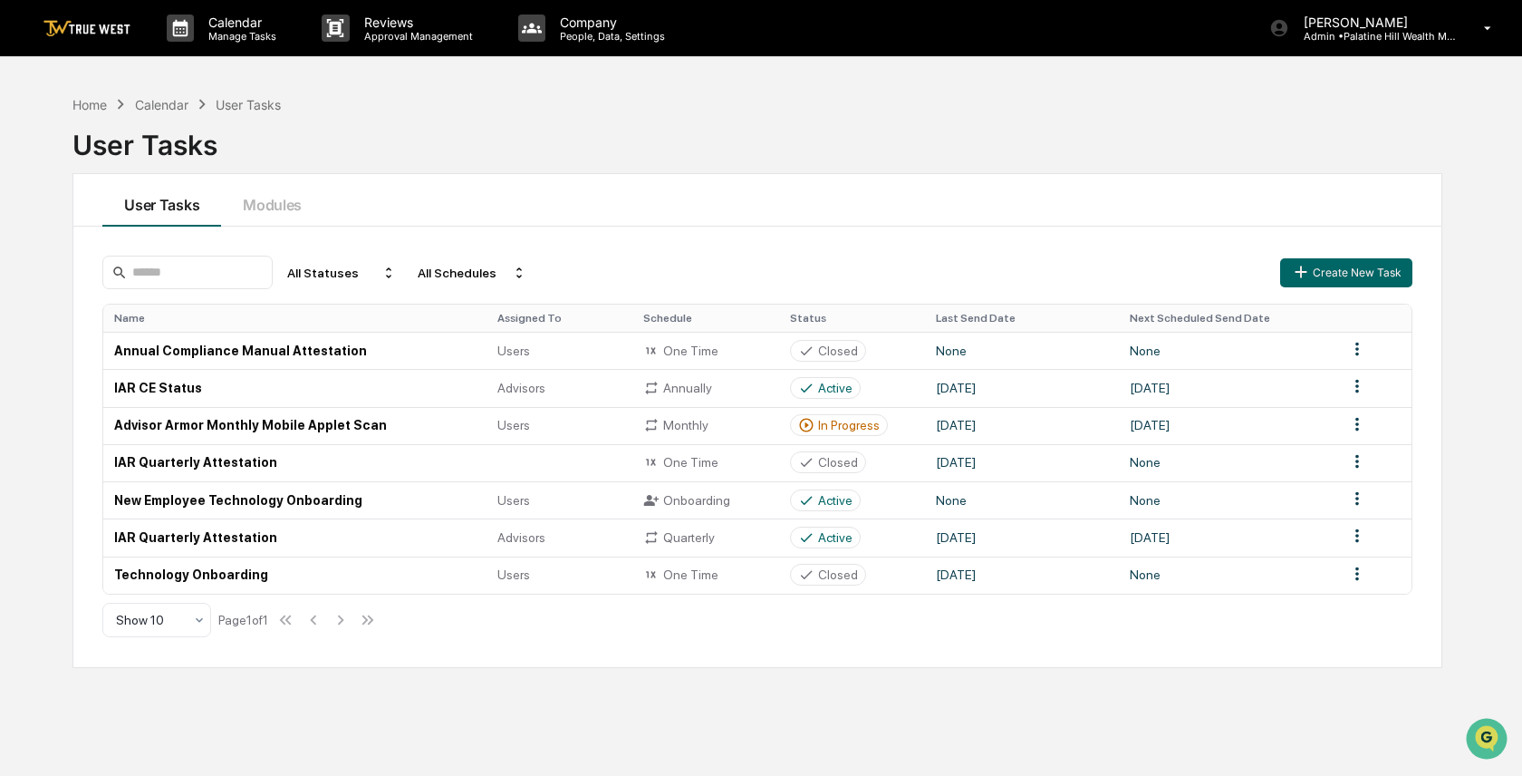
click at [273, 102] on div "User Tasks" at bounding box center [248, 104] width 65 height 15
click at [89, 107] on div "Home" at bounding box center [89, 104] width 34 height 15
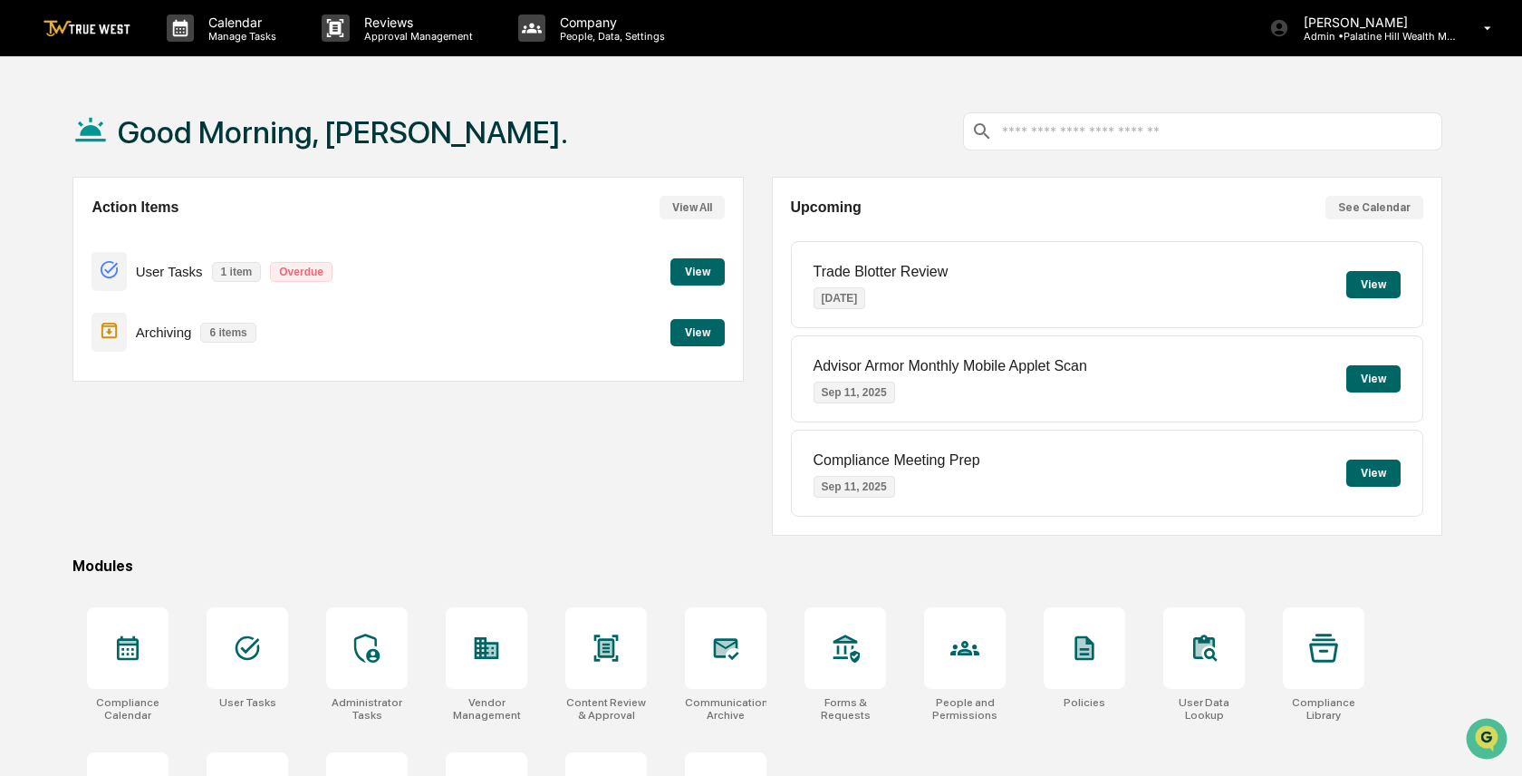
click at [1370, 480] on button "View" at bounding box center [1373, 472] width 54 height 27
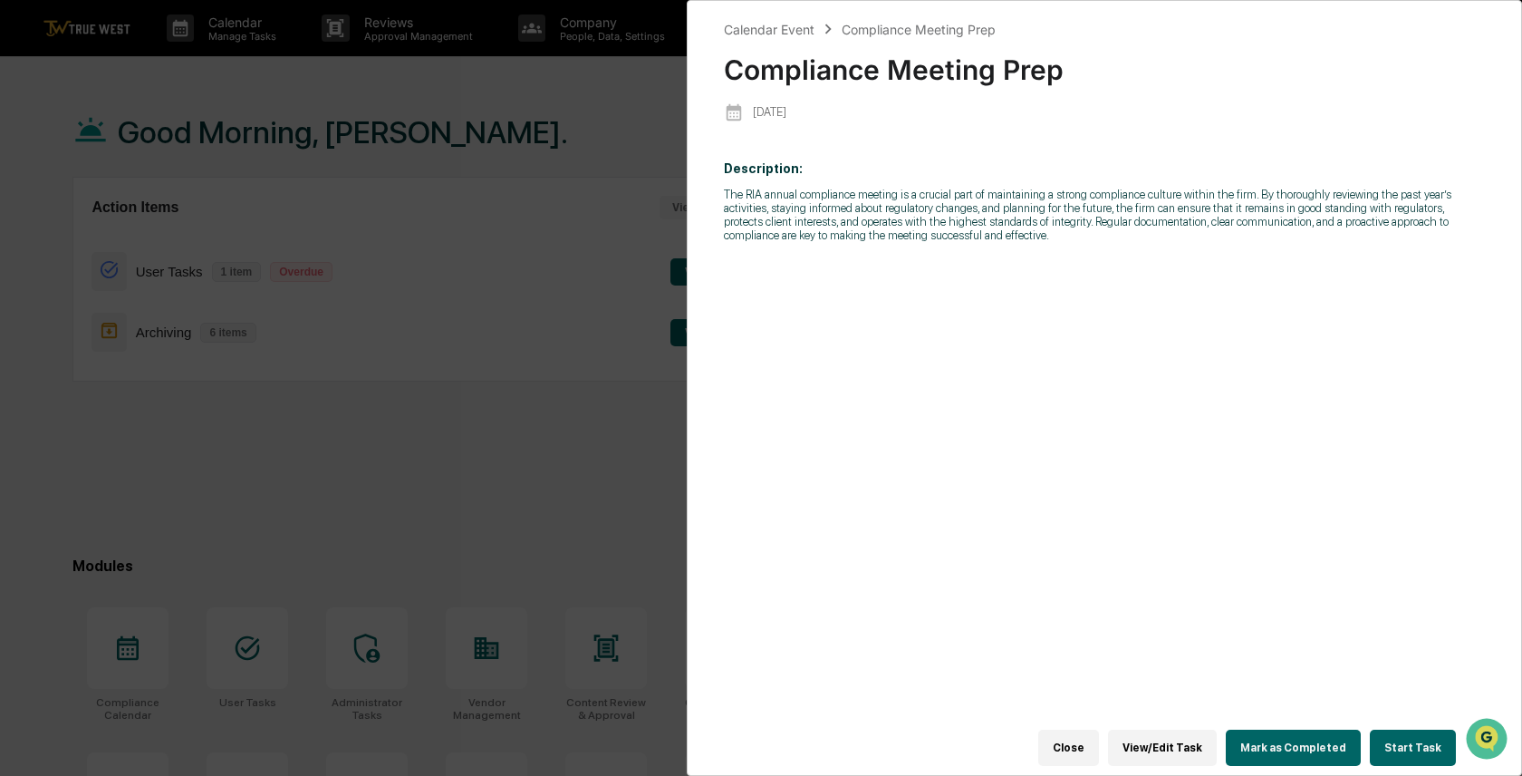
click at [1420, 741] on button "Start Task" at bounding box center [1413, 747] width 86 height 36
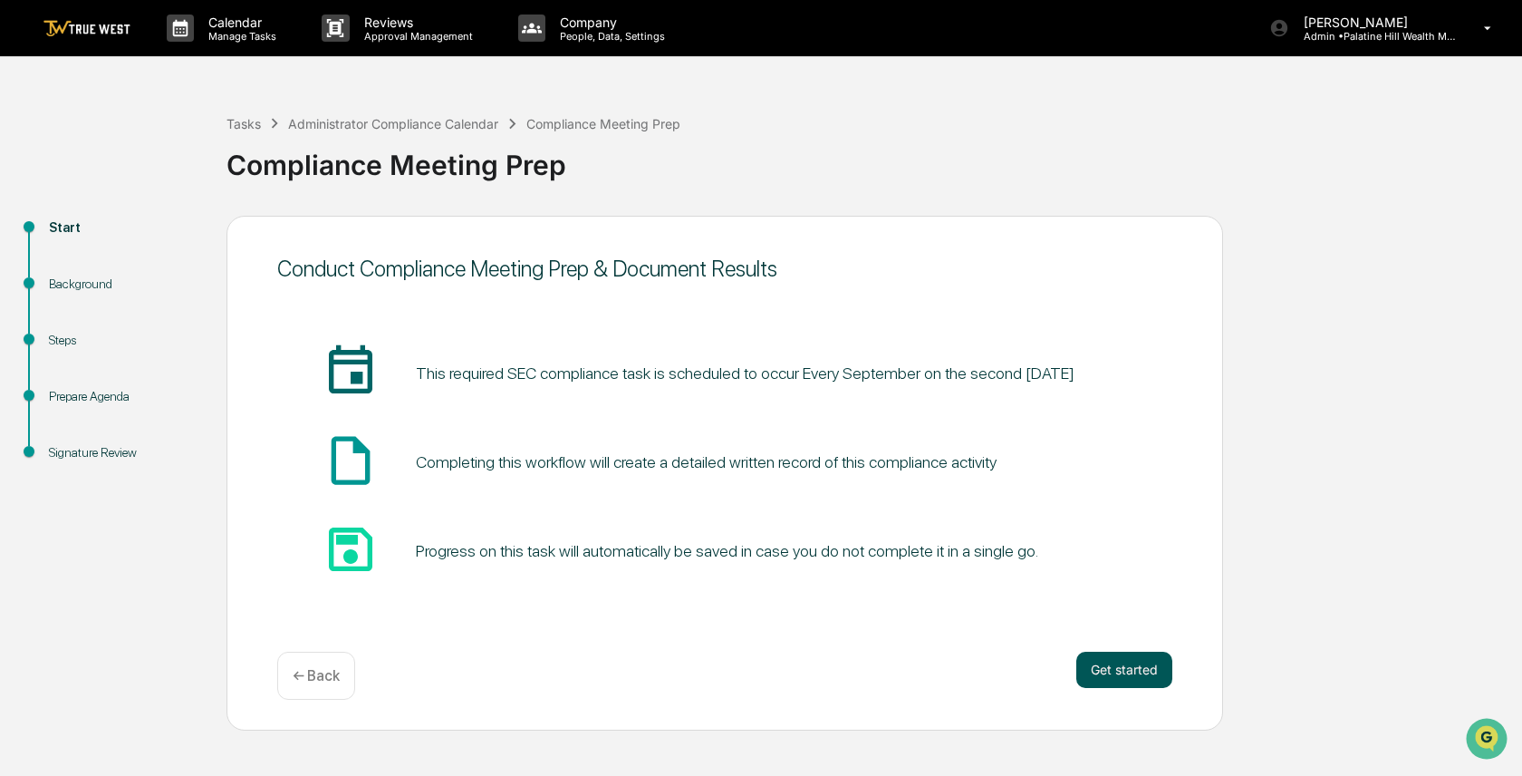
click at [1115, 673] on button "Get started" at bounding box center [1124, 669] width 96 height 36
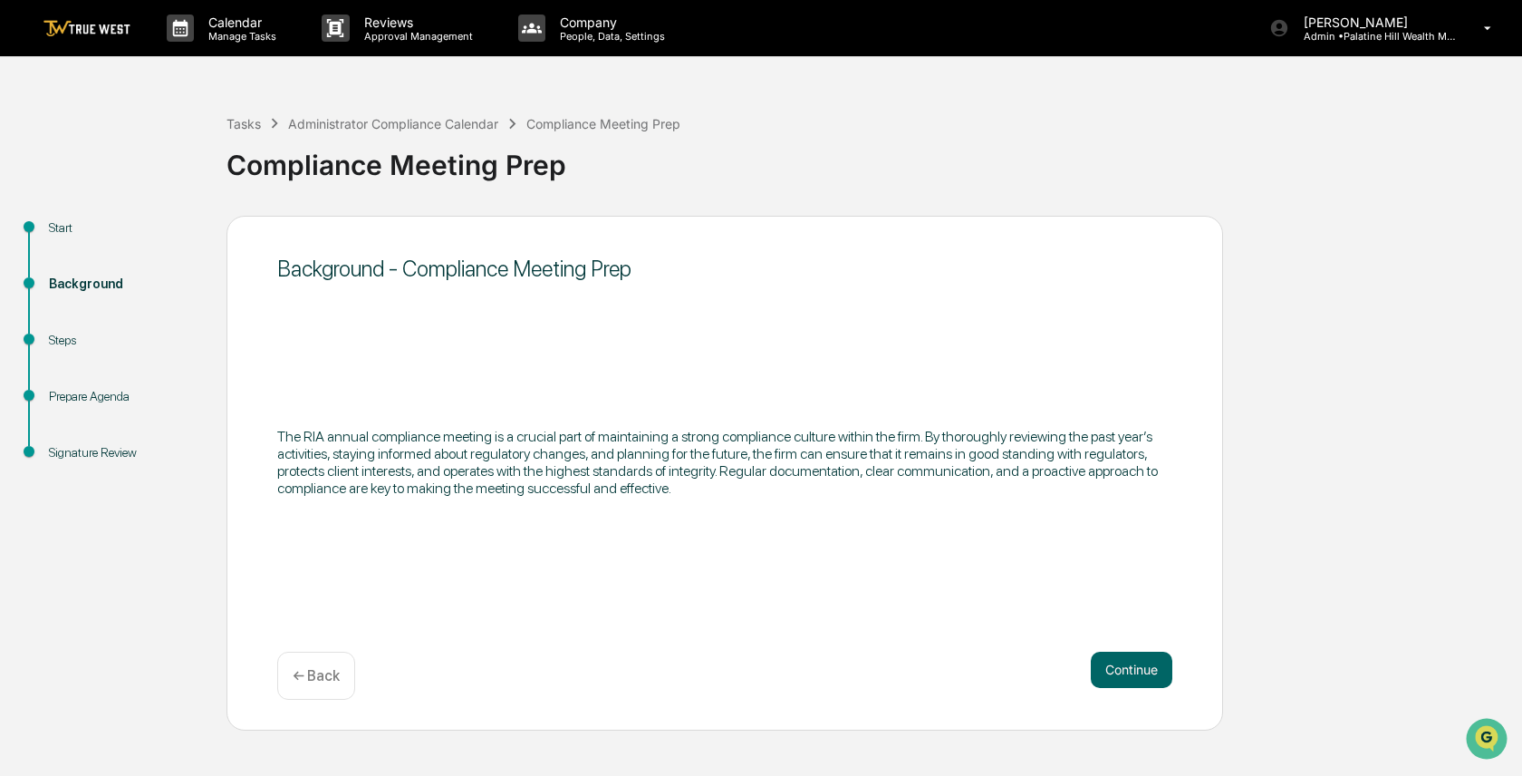
click at [1115, 673] on button "Continue" at bounding box center [1132, 669] width 82 height 36
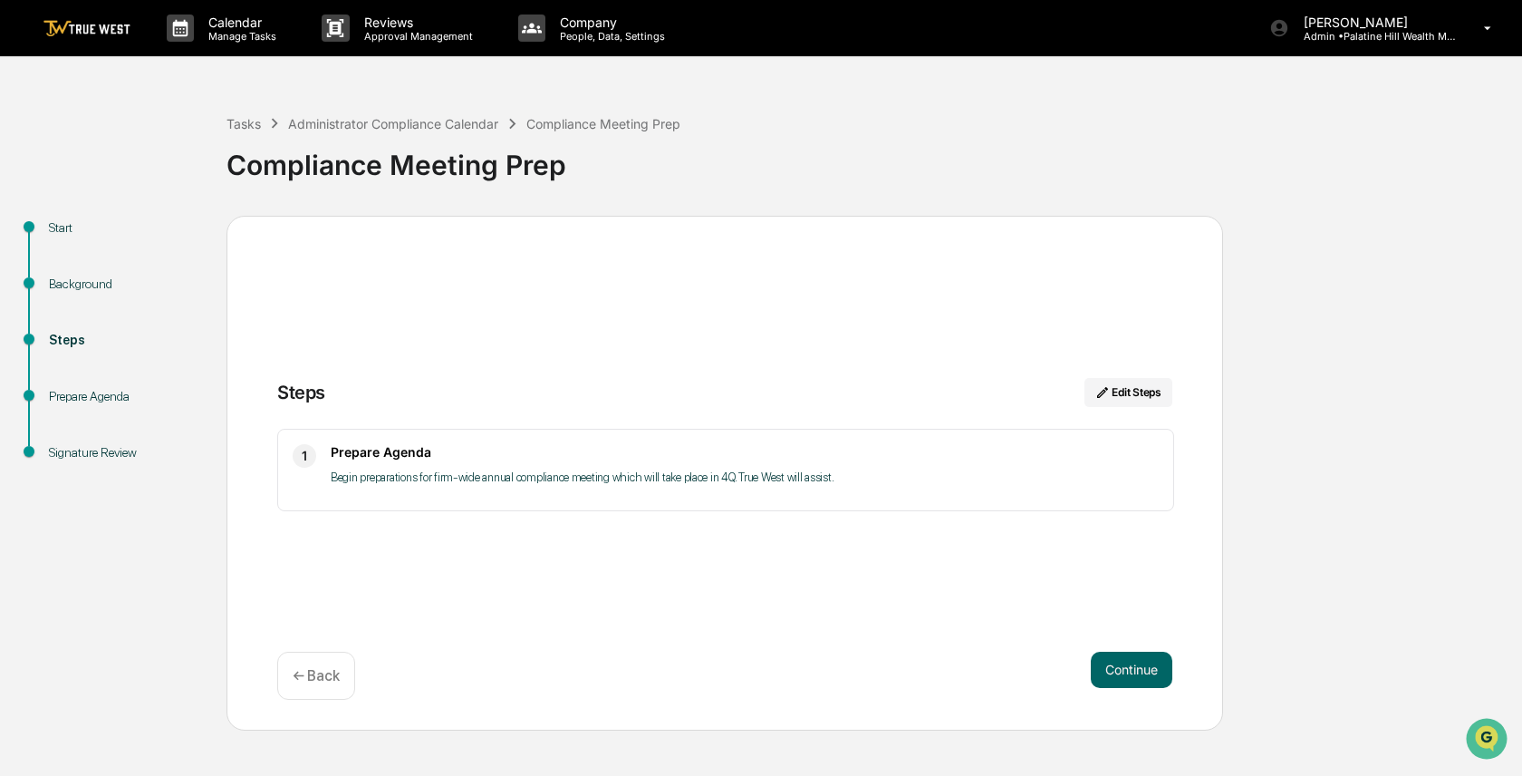
click at [1115, 673] on button "Continue" at bounding box center [1132, 669] width 82 height 36
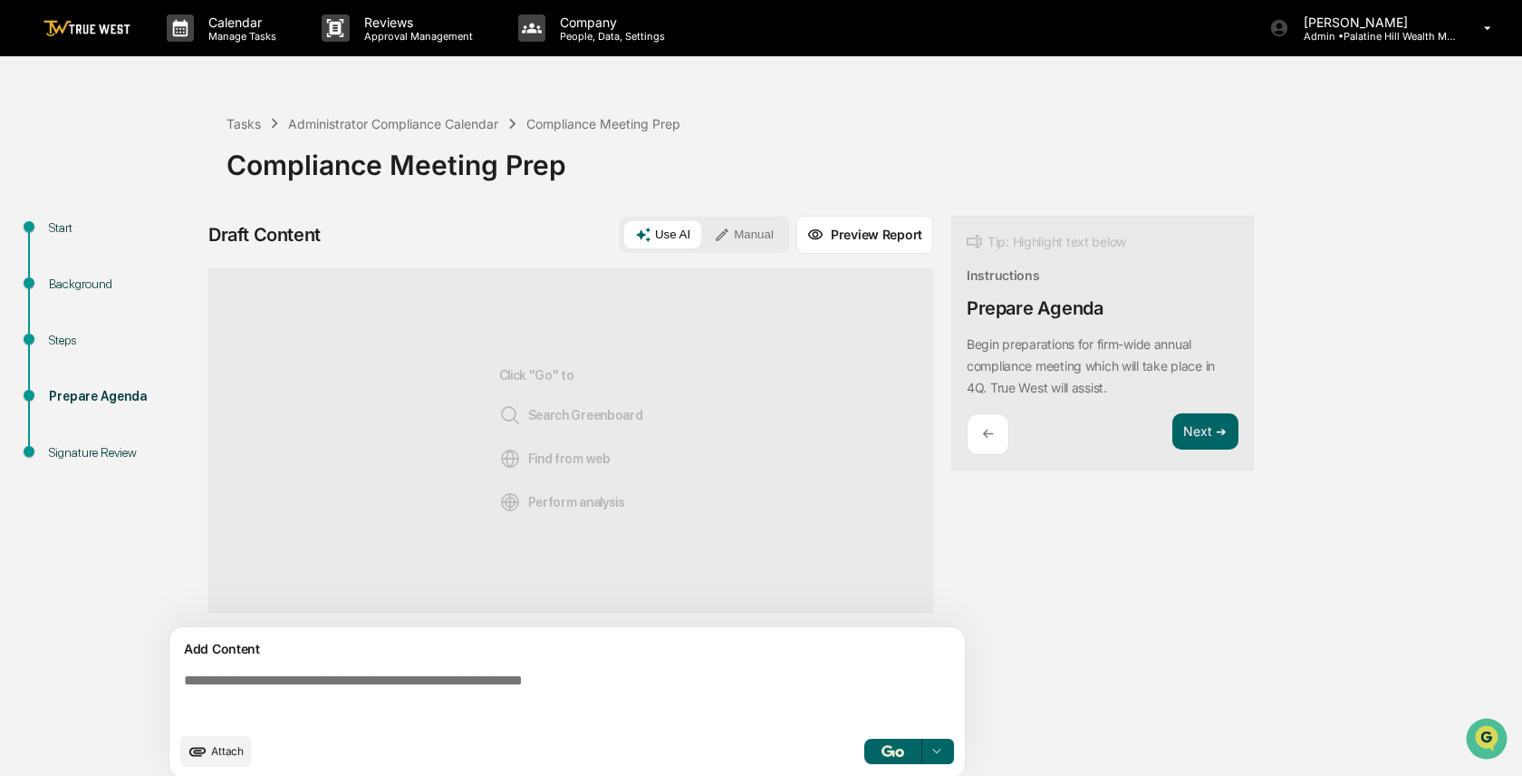
scroll to position [14, 0]
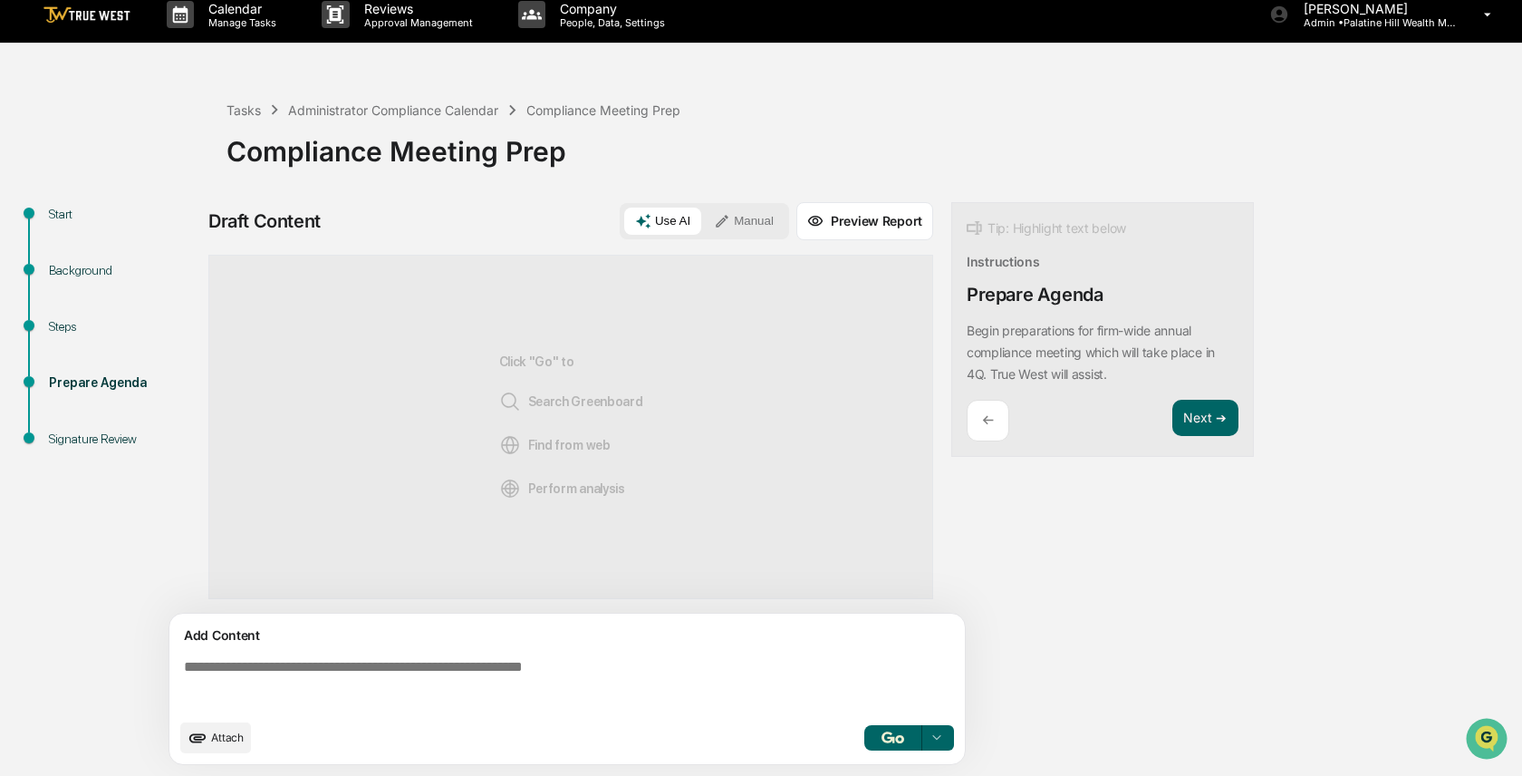
click at [867, 224] on button "Preview Report" at bounding box center [864, 221] width 137 height 38
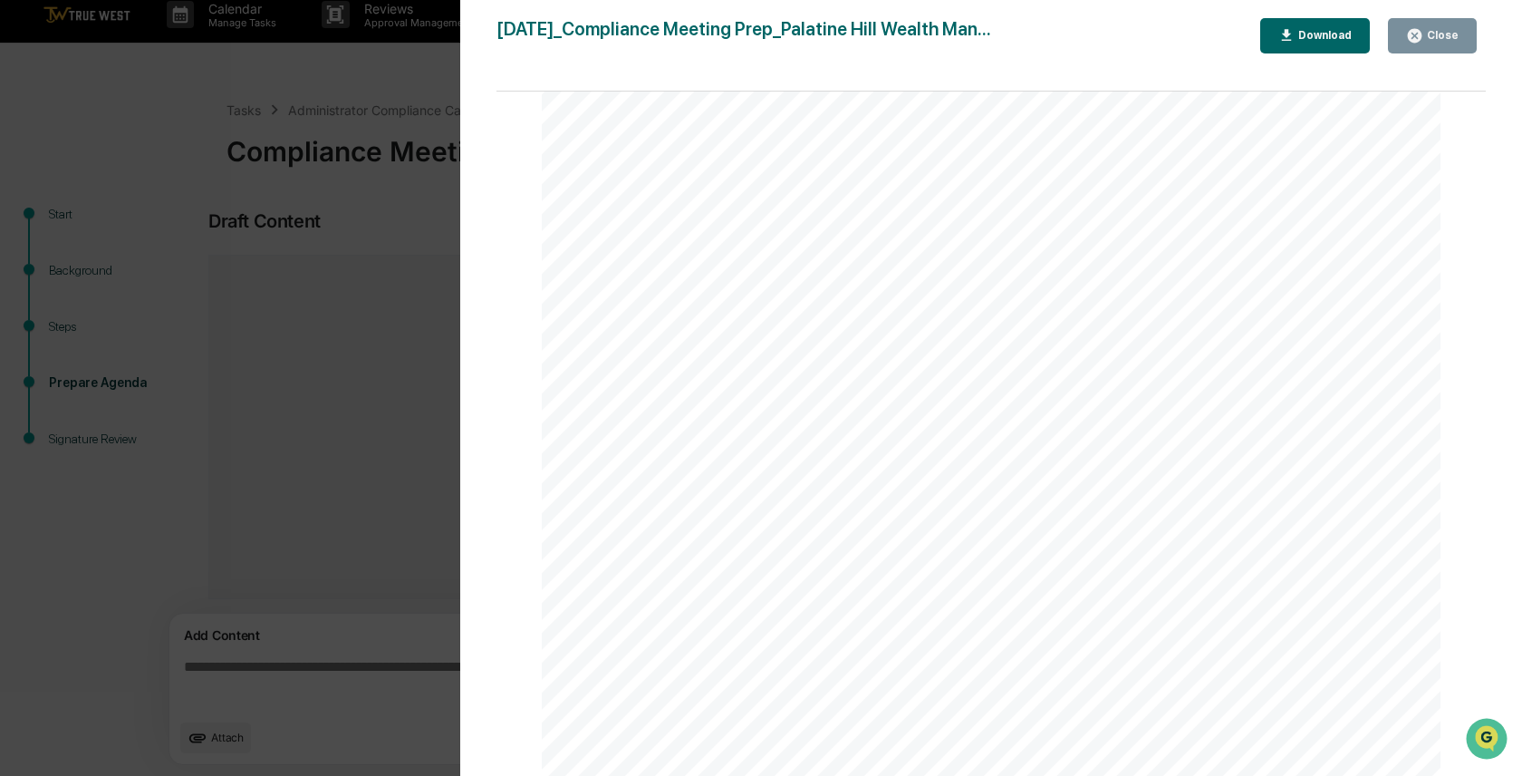
scroll to position [337, 0]
click at [313, 464] on div "Version History [DATE] 02:41 PM [PERSON_NAME] [DATE]_Compliance Meeting Prep_Pa…" at bounding box center [761, 388] width 1522 height 776
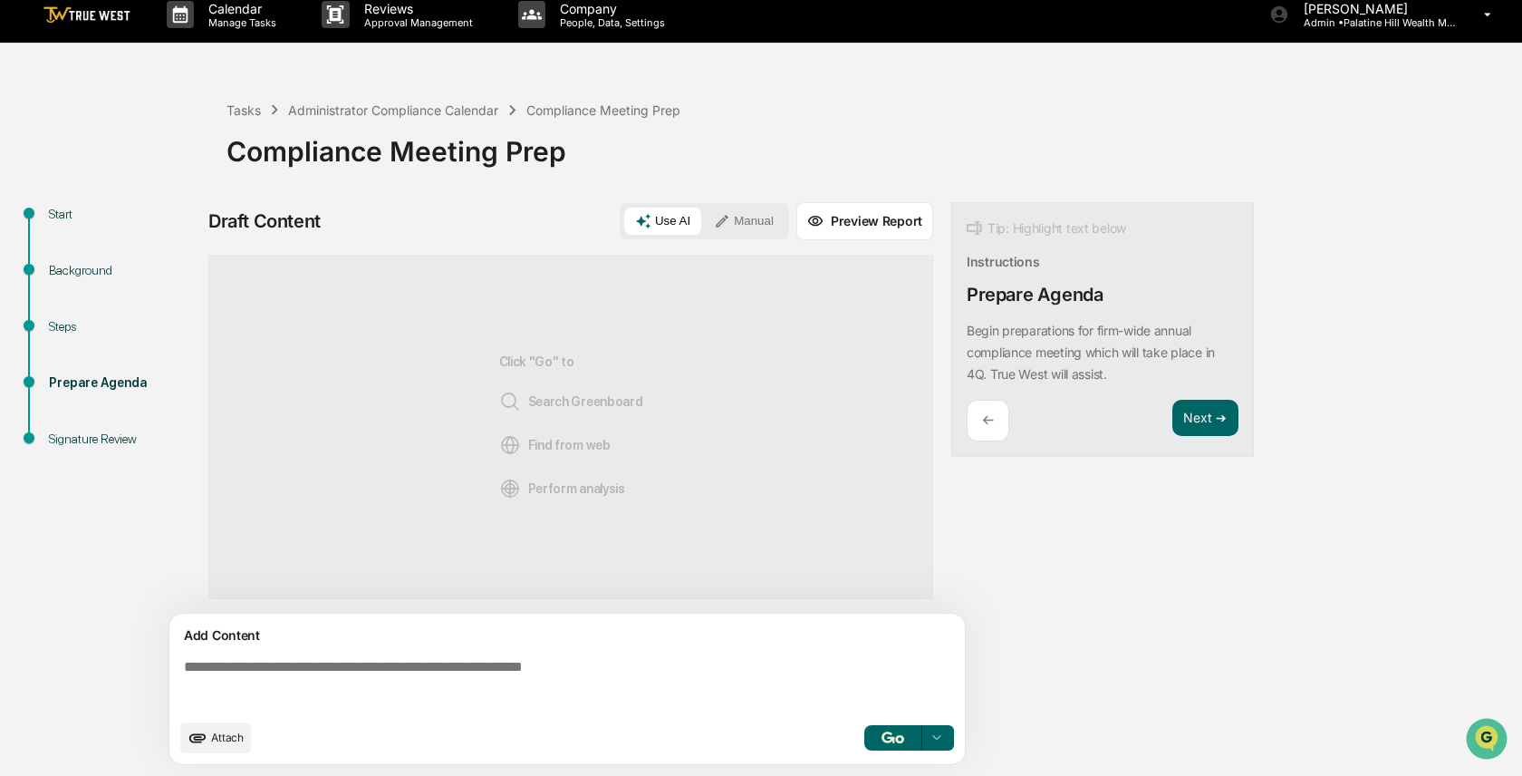
click at [908, 734] on button "button" at bounding box center [893, 737] width 58 height 25
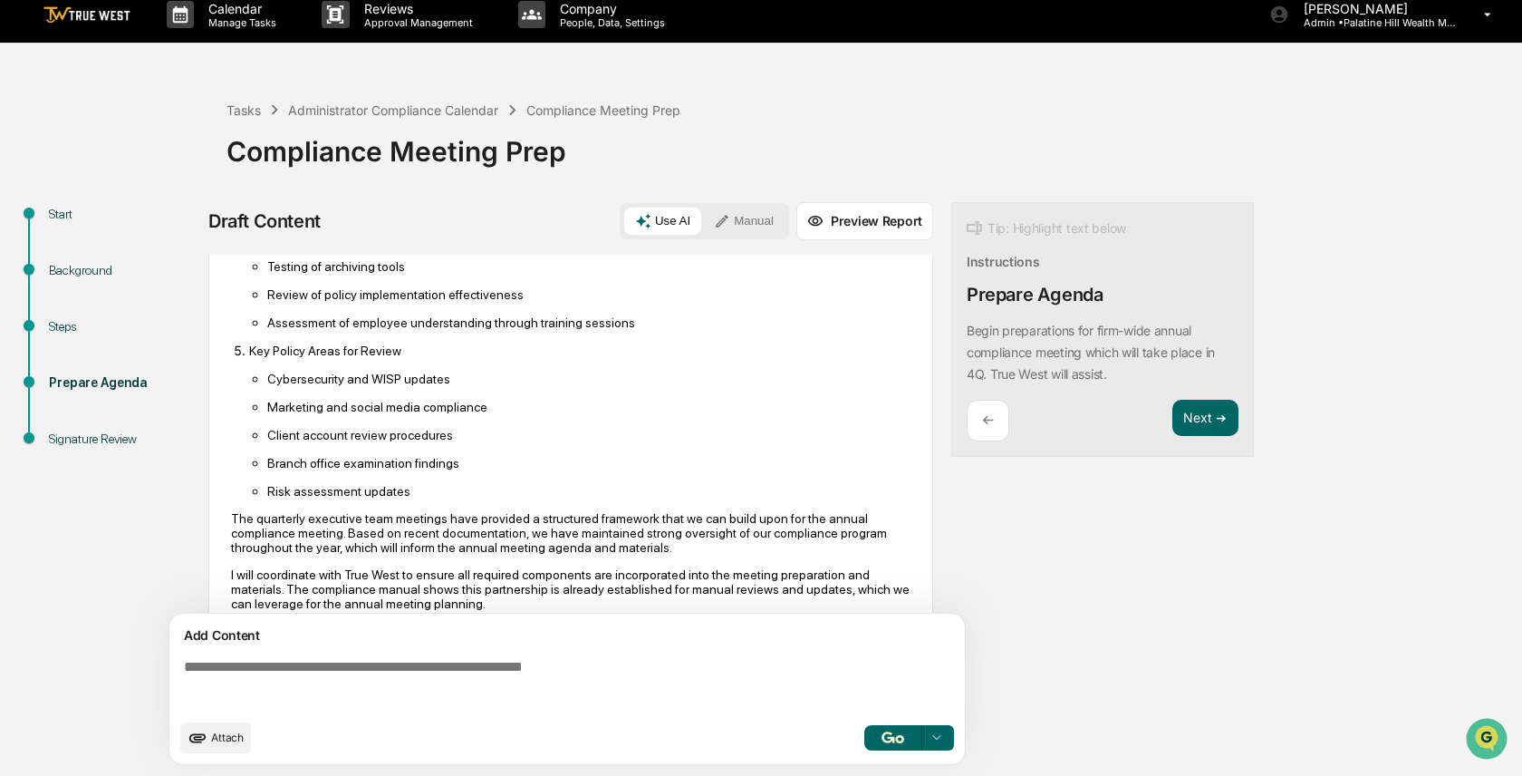
scroll to position [625, 0]
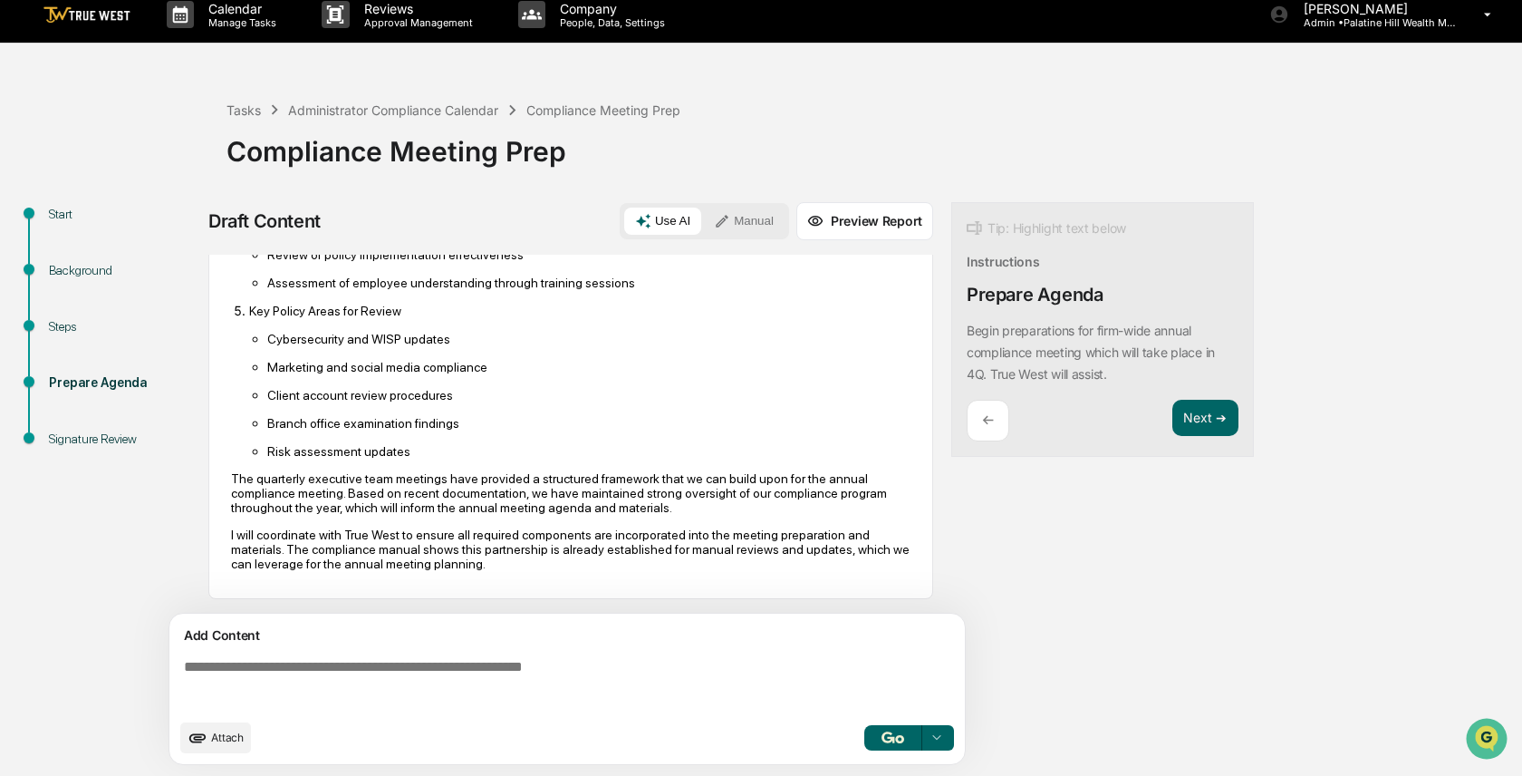
click at [897, 748] on button "button" at bounding box center [893, 737] width 58 height 25
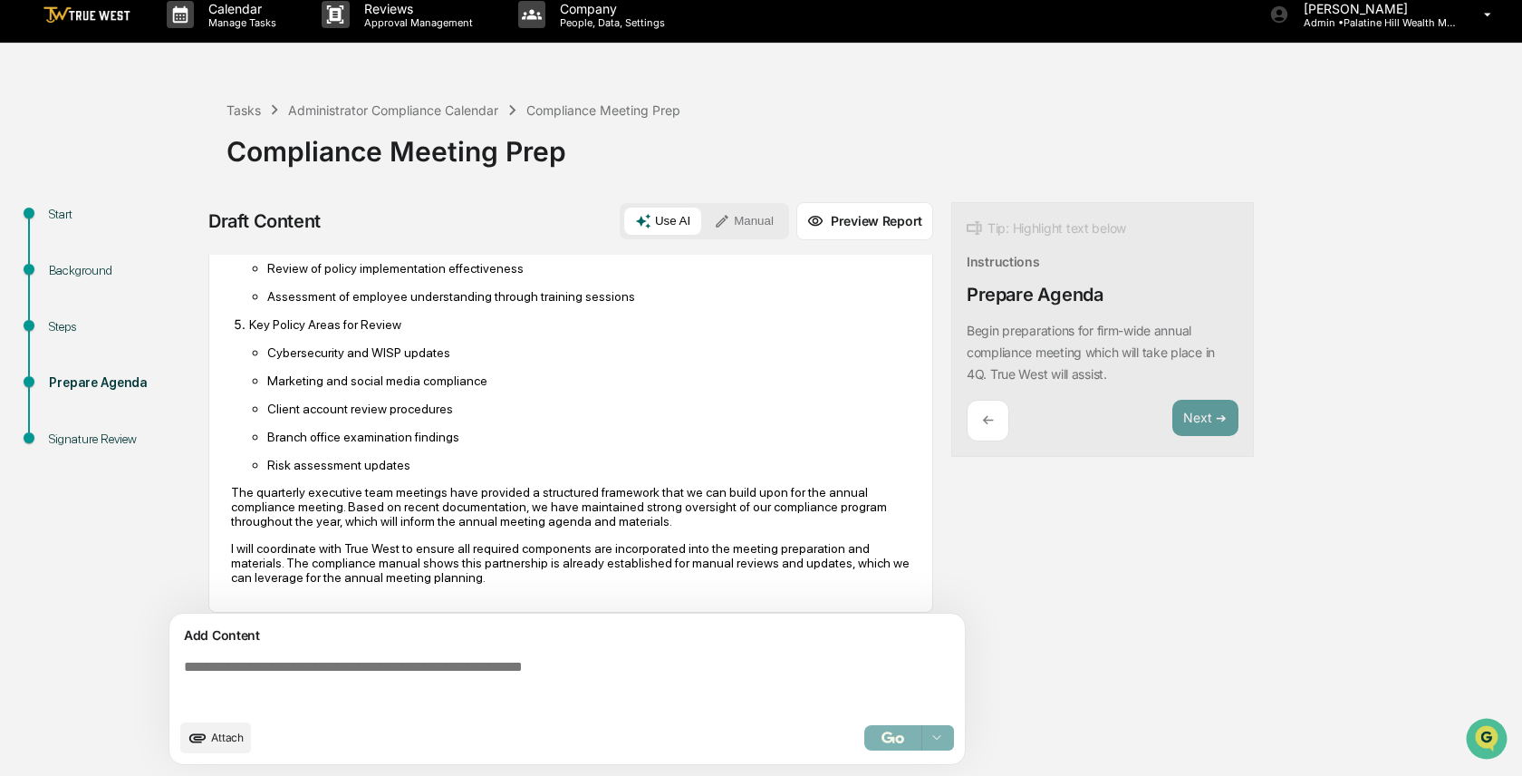
scroll to position [688, 0]
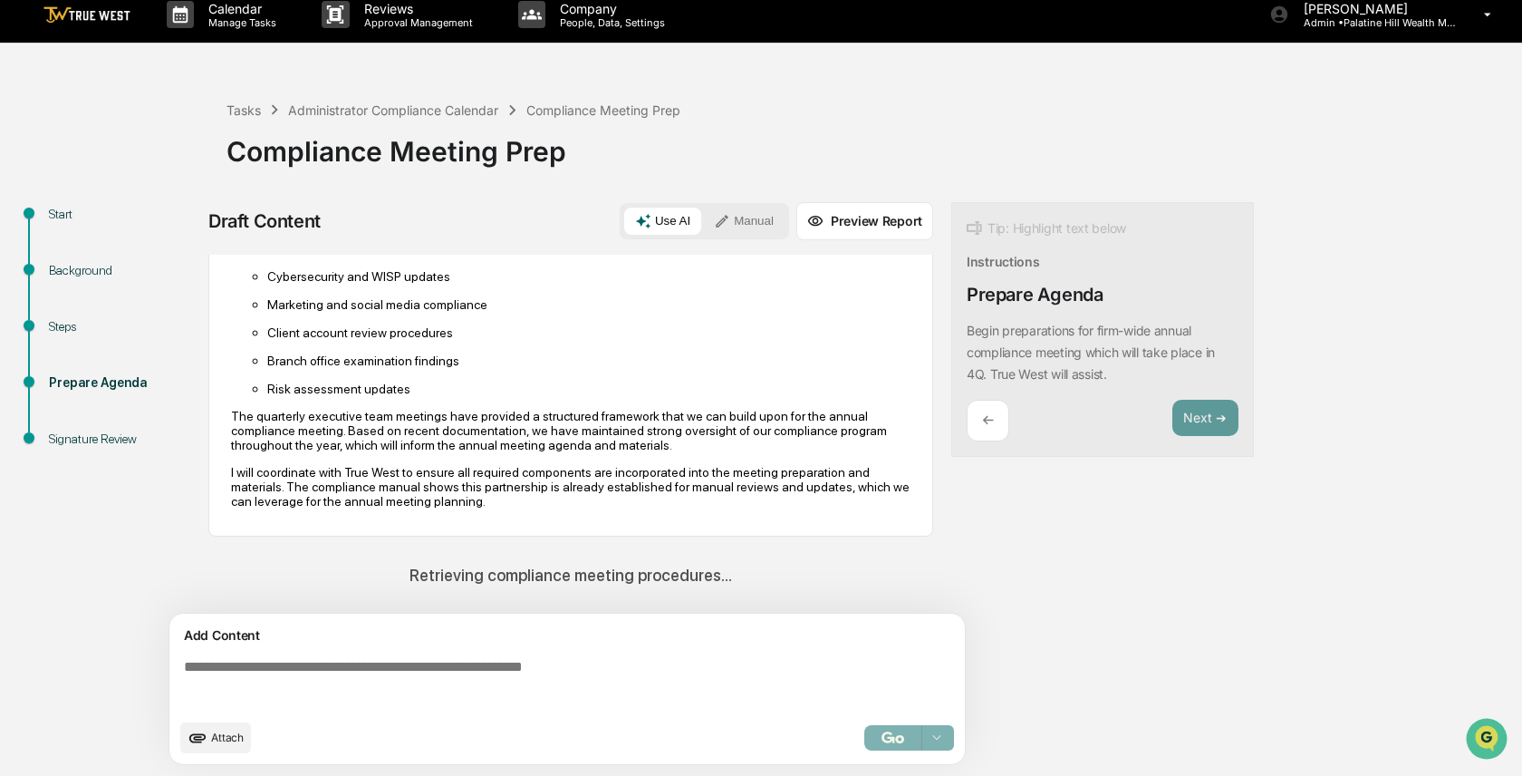
click at [741, 220] on button "Manual" at bounding box center [744, 220] width 82 height 27
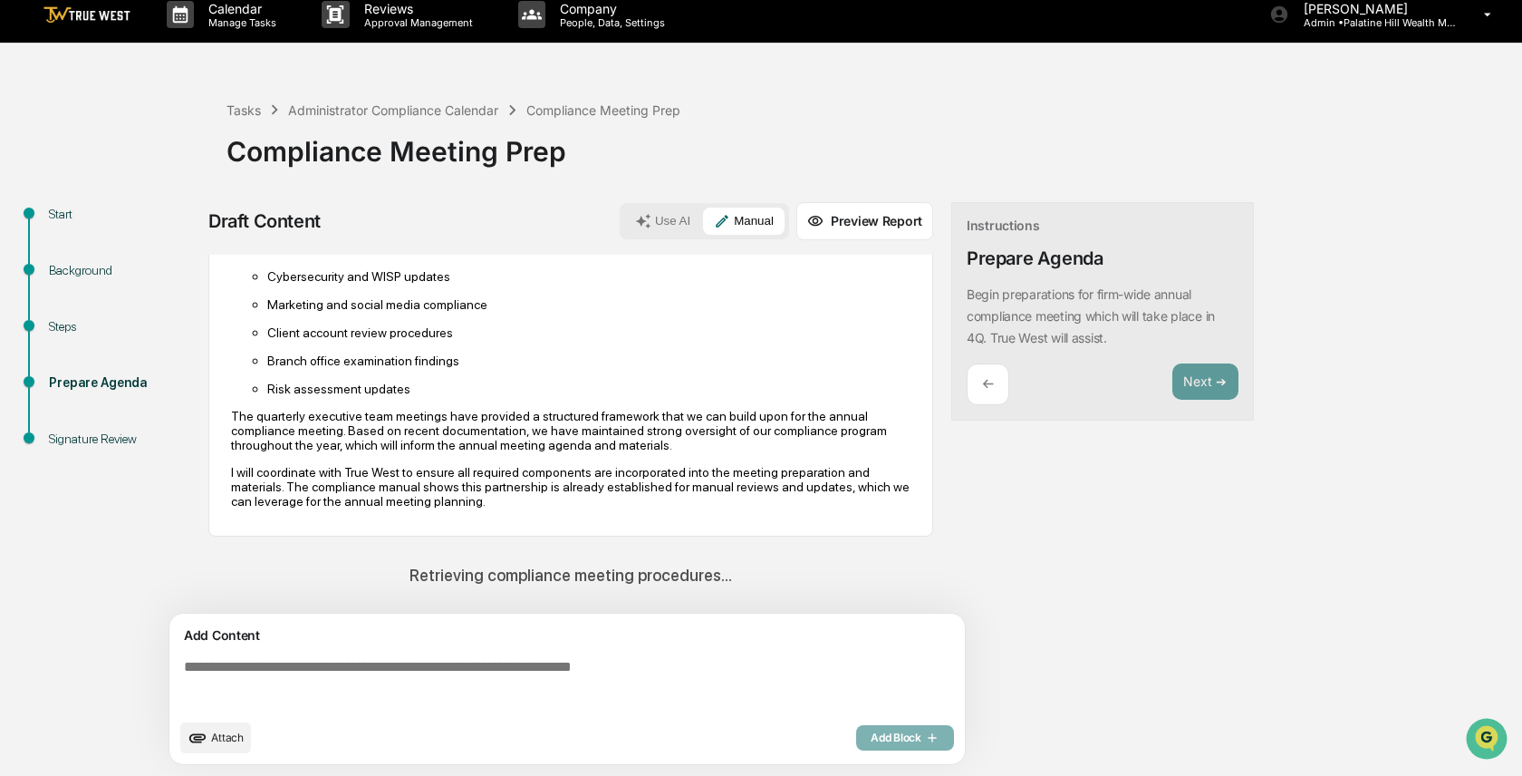
click at [688, 223] on button "Use AI" at bounding box center [662, 220] width 77 height 27
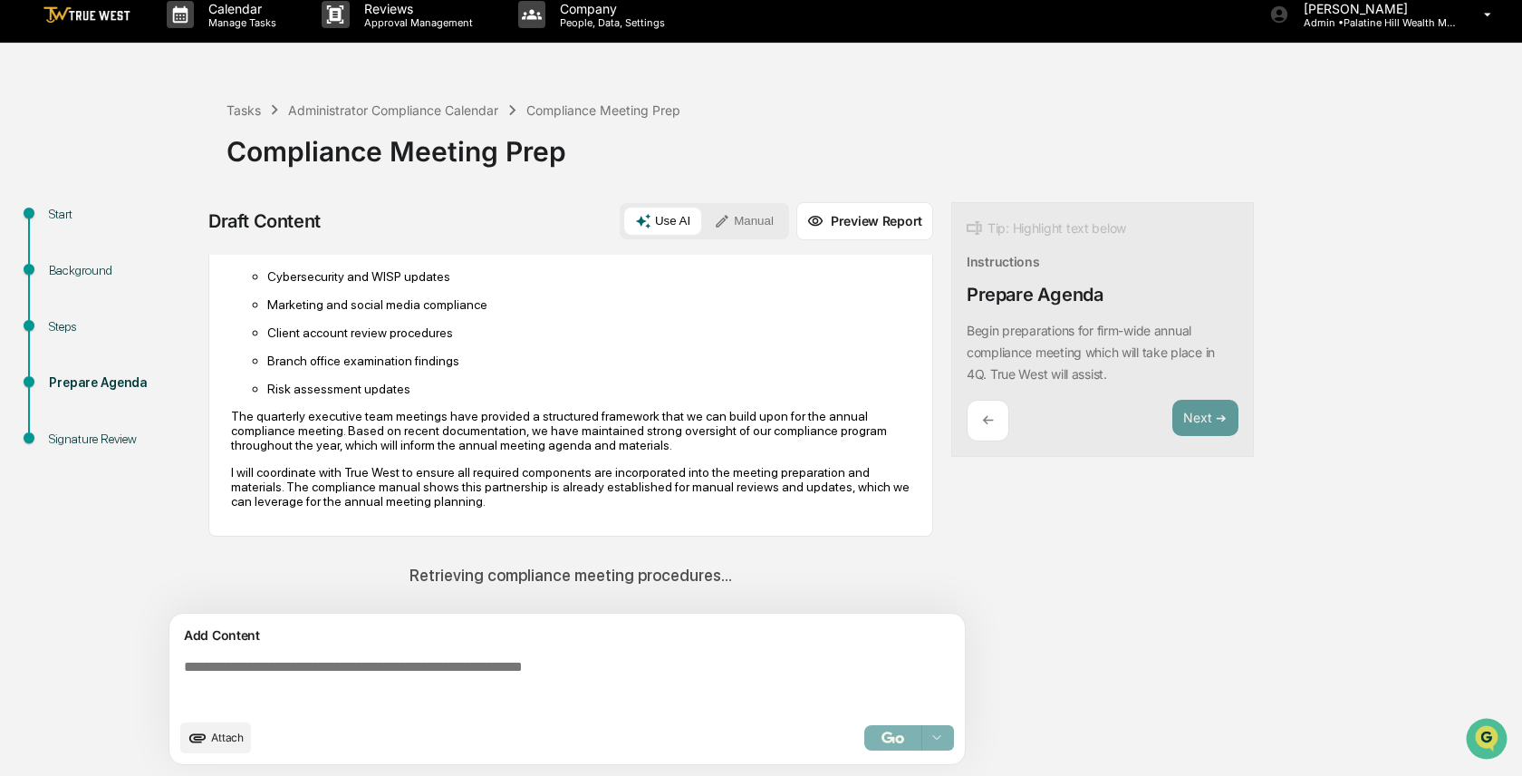
click at [714, 513] on div "Based on the internal documentation reviewed, I will begin preparations for the…" at bounding box center [571, 73] width 680 height 896
click at [705, 492] on p "I will coordinate with True West to ensure all required components are incorpor…" at bounding box center [571, 486] width 680 height 43
click at [883, 231] on button "Preview Report" at bounding box center [864, 221] width 137 height 38
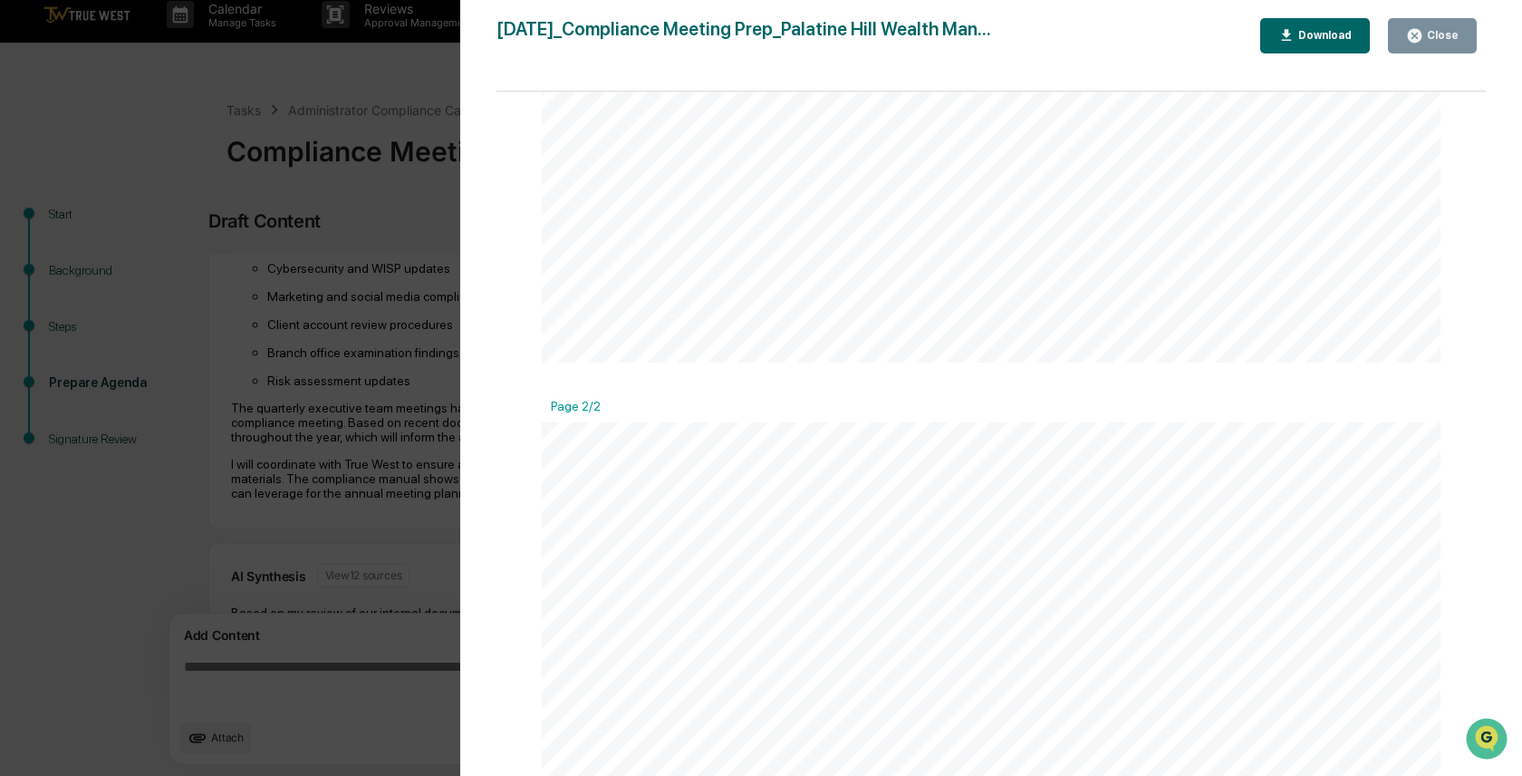
scroll to position [1958, 0]
click at [714, 226] on div "* Implement multifactor authentication for hosts * Utilize waiting room feature…" at bounding box center [991, 140] width 899 height 1271
click at [1339, 36] on div "Download" at bounding box center [1323, 35] width 57 height 13
click at [333, 271] on div "Version History [DATE] 02:42 PM [PERSON_NAME] [DATE]_Compliance Meeting Prep_Pa…" at bounding box center [761, 388] width 1522 height 776
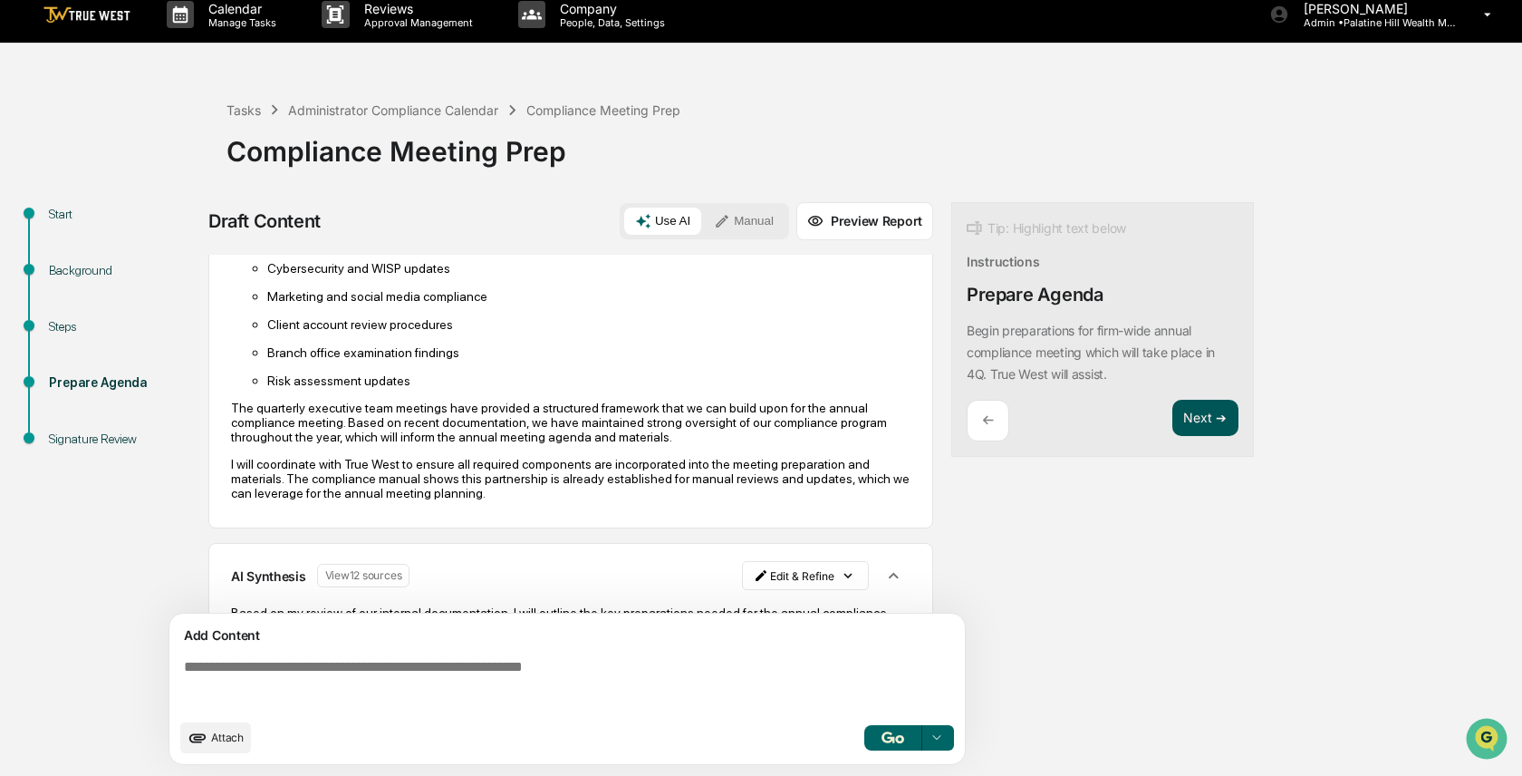
click at [1195, 412] on button "Next ➔" at bounding box center [1205, 418] width 66 height 37
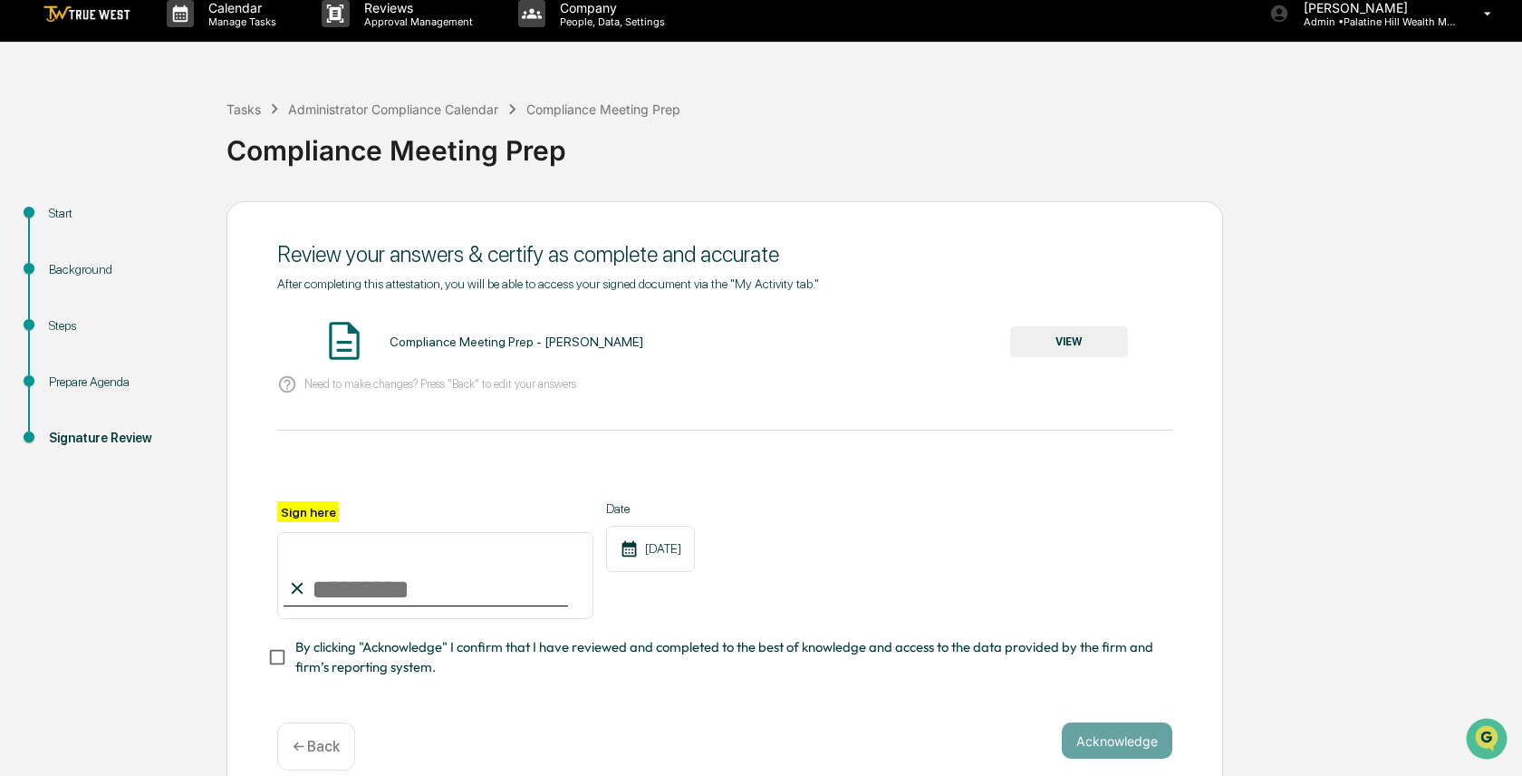
click at [1066, 346] on button "VIEW" at bounding box center [1069, 341] width 118 height 31
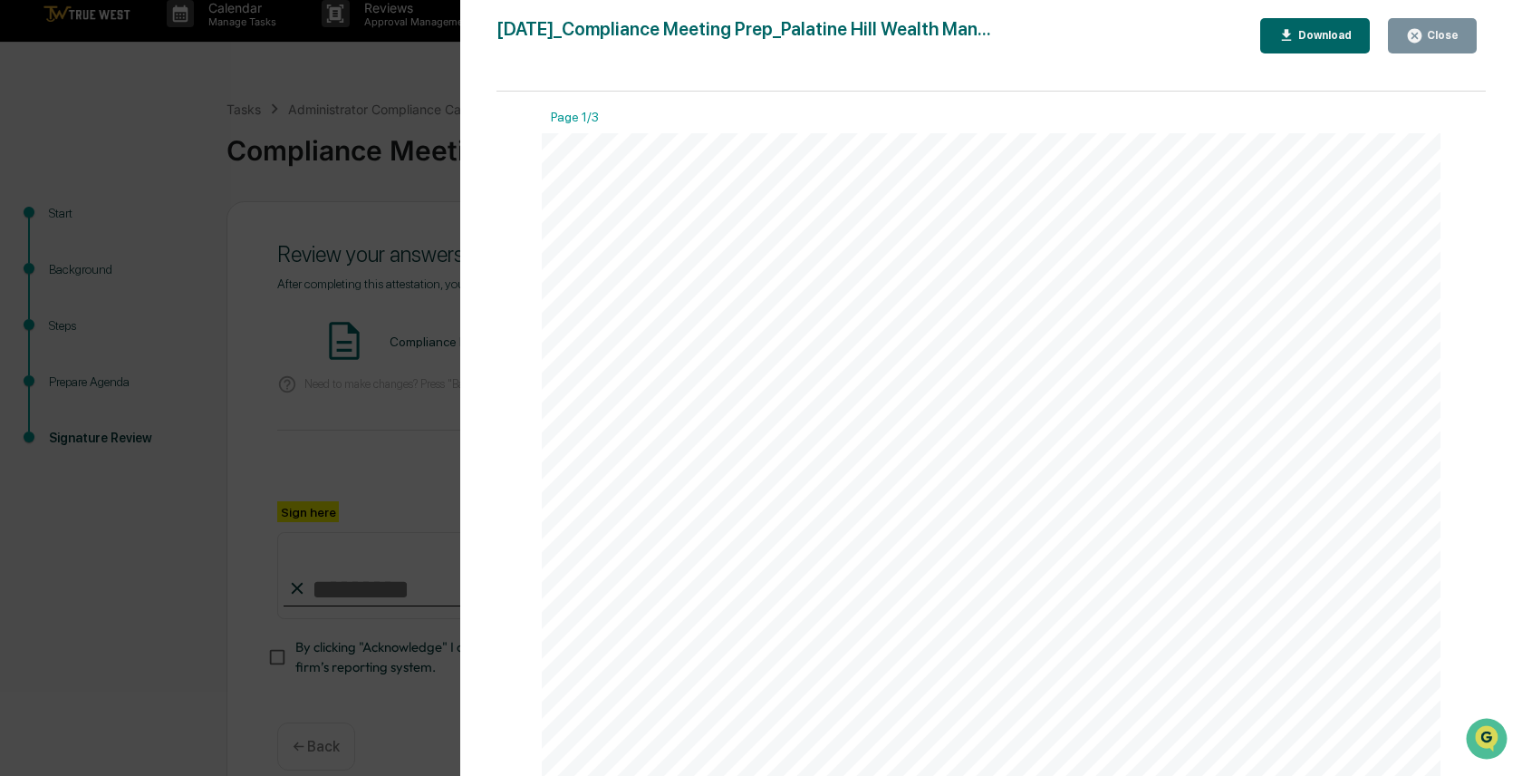
click at [332, 544] on div "Version History [DATE] 02:42 PM [PERSON_NAME] [DATE]_Compliance Meeting Prep_Pa…" at bounding box center [761, 388] width 1522 height 776
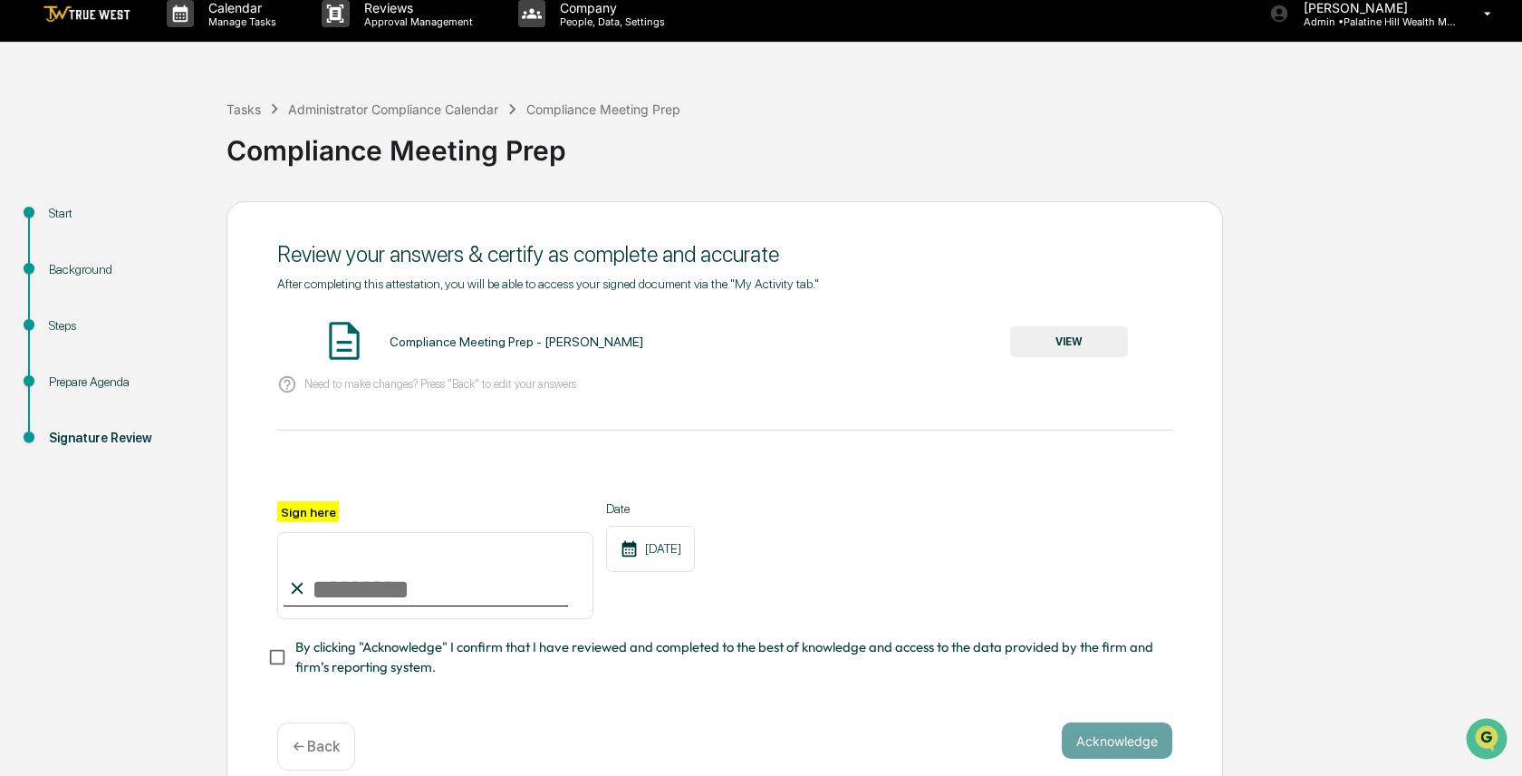
click at [358, 613] on input "Sign here" at bounding box center [435, 575] width 316 height 87
type input "**********"
click at [1093, 728] on button "Acknowledge" at bounding box center [1117, 740] width 111 height 36
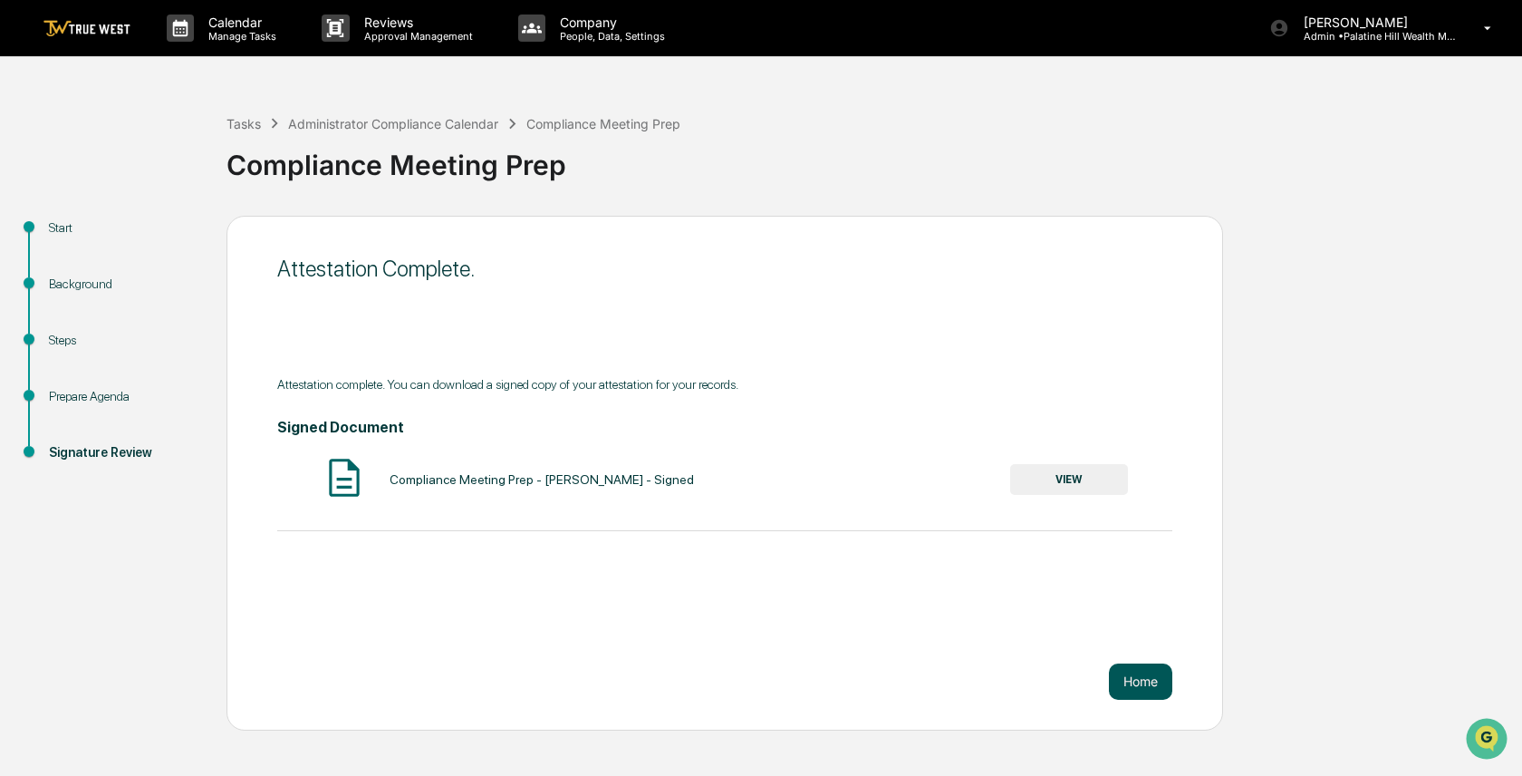
click at [1138, 674] on button "Home" at bounding box center [1140, 681] width 63 height 36
